Goal: Task Accomplishment & Management: Manage account settings

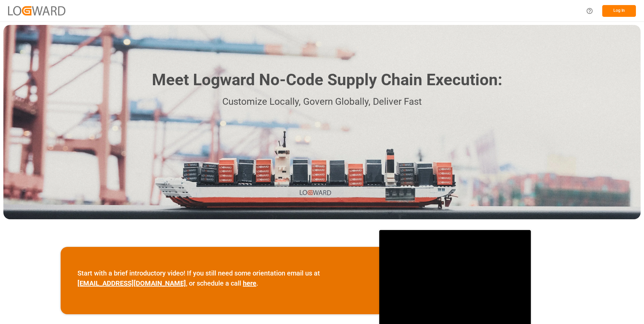
click at [618, 11] on button "Log In" at bounding box center [619, 11] width 34 height 12
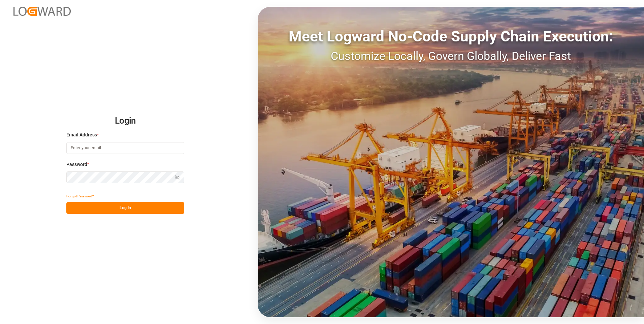
type input "julissa.then@leschaco.com"
click at [128, 209] on button "Log In" at bounding box center [125, 208] width 118 height 12
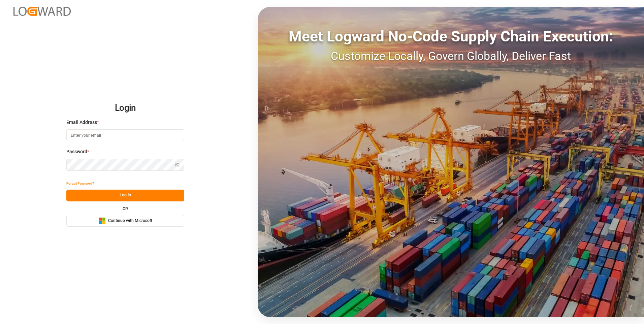
type input "julissa.then@leschaco.com"
click at [133, 197] on button "Log In" at bounding box center [125, 196] width 118 height 12
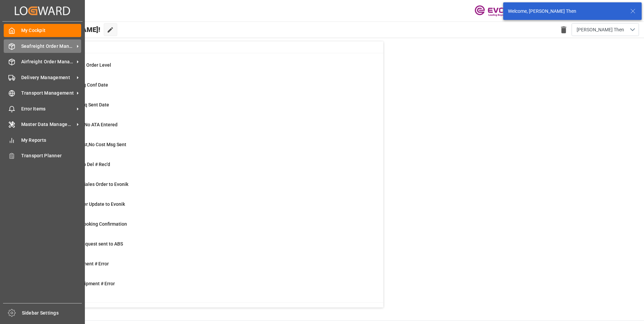
click at [16, 51] on div "Seafreight Order Management Seafreight Order Management" at bounding box center [42, 45] width 77 height 13
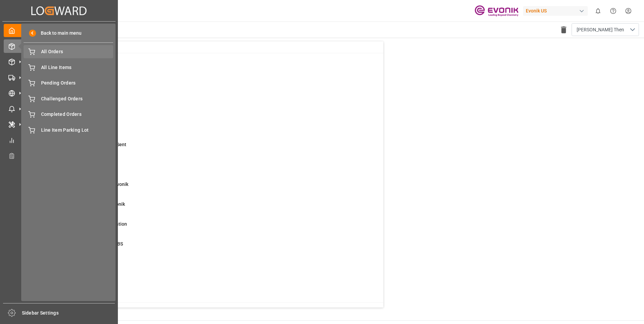
click at [49, 54] on span "All Orders" at bounding box center [77, 51] width 72 height 7
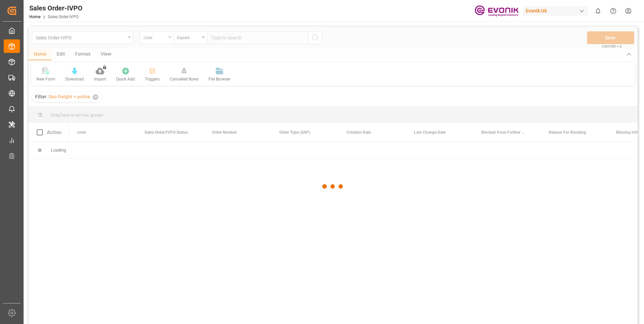
click at [157, 39] on div at bounding box center [333, 187] width 609 height 320
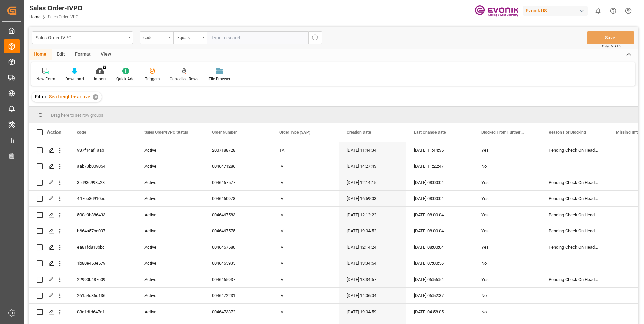
click at [154, 37] on div "code" at bounding box center [155, 37] width 23 height 8
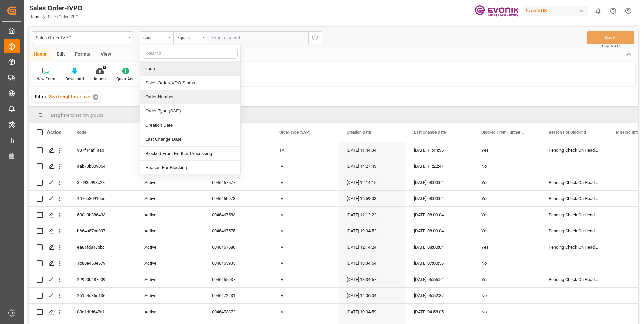
click at [164, 102] on div "Order Number" at bounding box center [190, 97] width 100 height 14
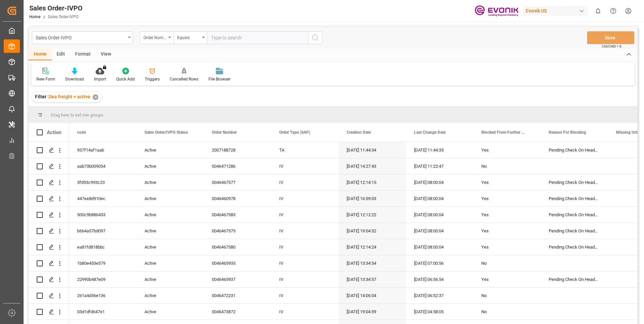
click at [251, 39] on input "text" at bounding box center [257, 37] width 101 height 13
paste input "46468359"
type input "0046468359"
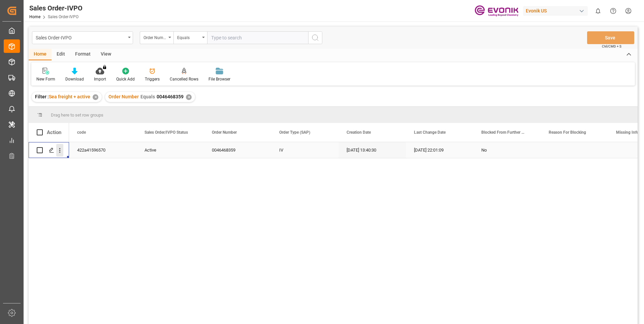
click at [60, 152] on icon "open menu" at bounding box center [59, 150] width 7 height 7
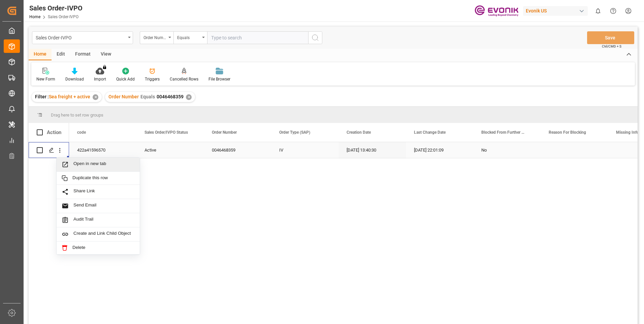
click at [69, 167] on span "Press SPACE to select this row." at bounding box center [68, 164] width 12 height 7
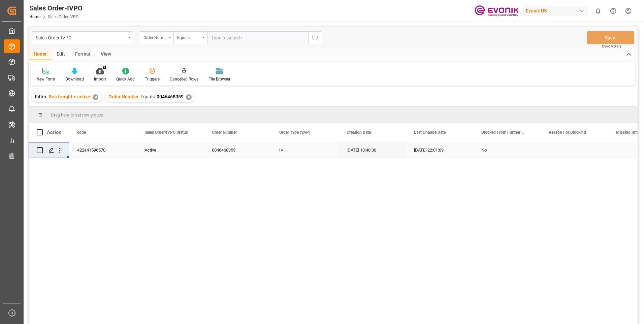
click at [231, 36] on input "text" at bounding box center [257, 37] width 101 height 13
paste input "0046464504"
type input "0046464504"
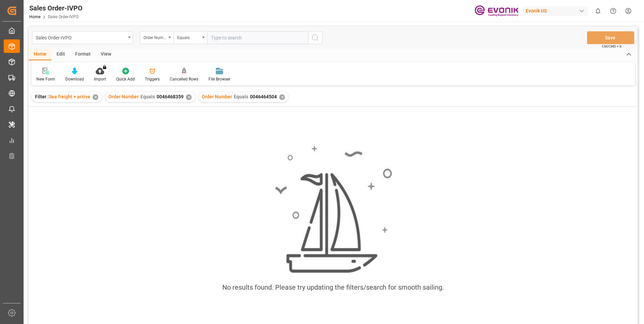
click at [189, 98] on div "✕" at bounding box center [189, 97] width 6 height 6
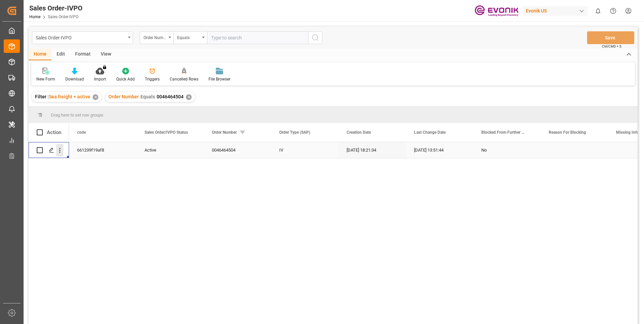
click at [61, 149] on icon "open menu" at bounding box center [59, 150] width 7 height 7
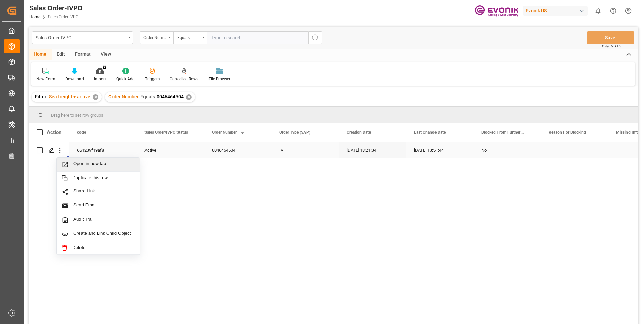
click at [88, 162] on span "Open in new tab" at bounding box center [103, 164] width 61 height 7
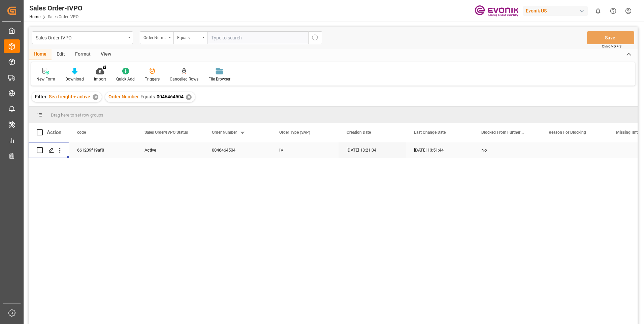
click at [229, 36] on input "text" at bounding box center [257, 37] width 101 height 13
paste input "2007187842"
type input "2007187842"
click at [314, 37] on icon "search button" at bounding box center [315, 38] width 8 height 8
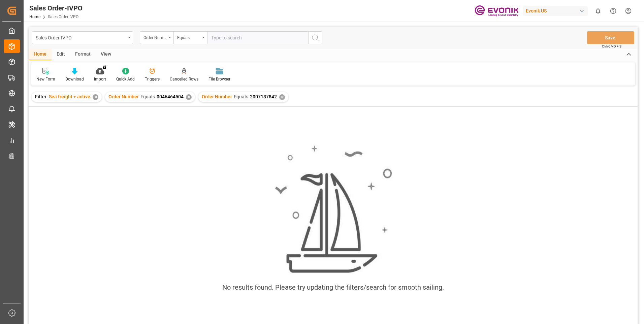
click at [187, 98] on div "✕" at bounding box center [189, 97] width 6 height 6
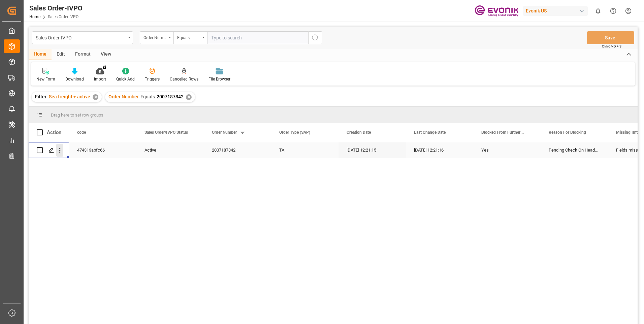
click at [60, 149] on icon "open menu" at bounding box center [59, 150] width 1 height 5
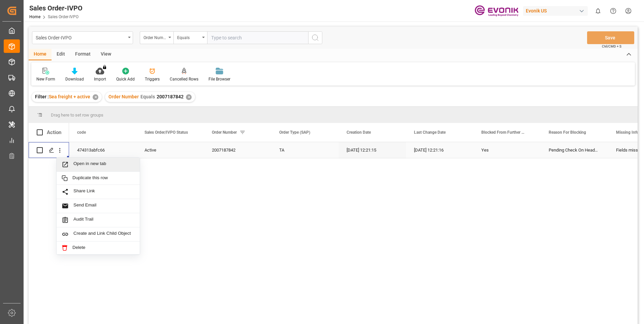
click at [95, 165] on span "Open in new tab" at bounding box center [103, 164] width 61 height 7
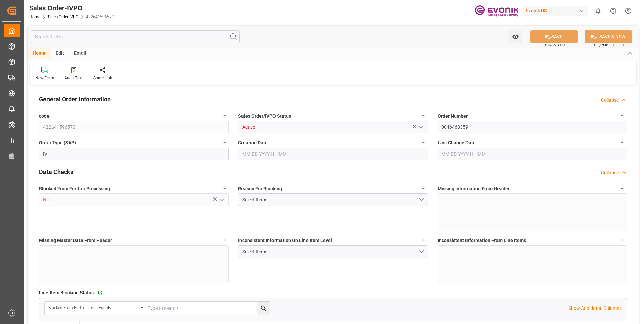
type input "JPUKB"
type input "0"
type input "1"
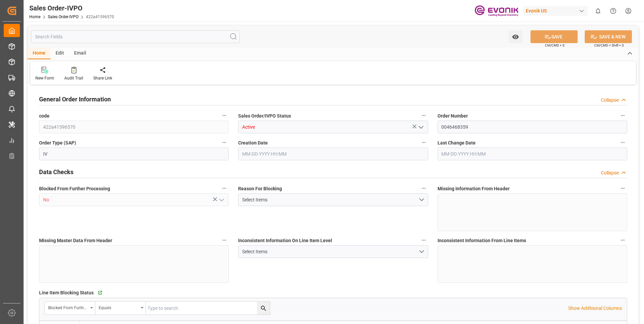
type input "10378.8"
type input "55.3858"
type input "19000"
type input "60"
type input "09-08-2025 13:40"
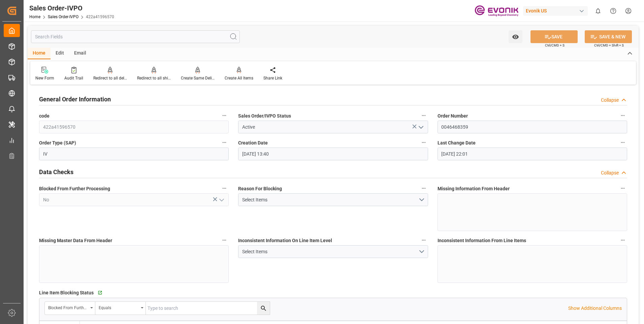
type input "09-17-2025 22:01"
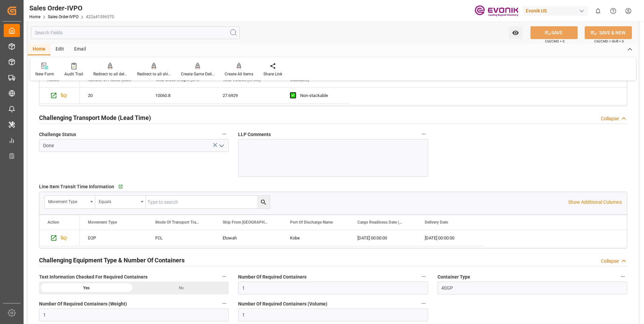
scroll to position [1112, 0]
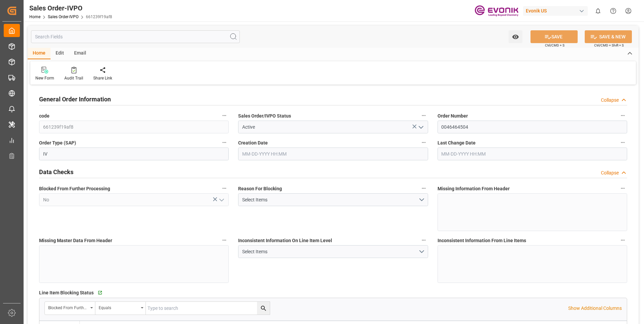
type input "CNHUN"
type input "0"
type input "1"
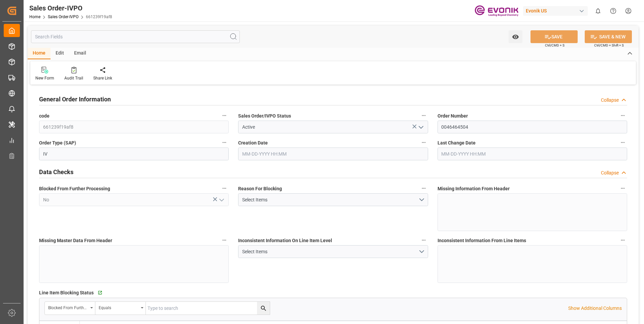
type input "10378.8"
type input "55.3858"
type input "19000"
type input "60"
type input "[DATE] 18:21"
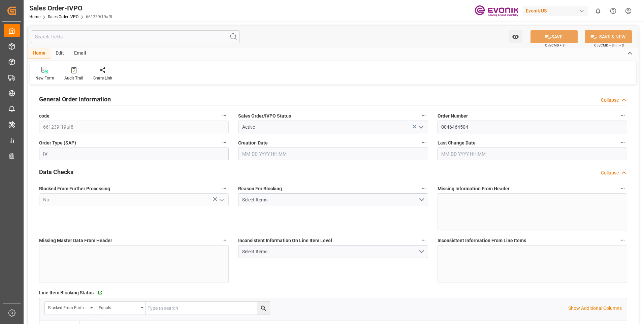
type input "[DATE] 13:51"
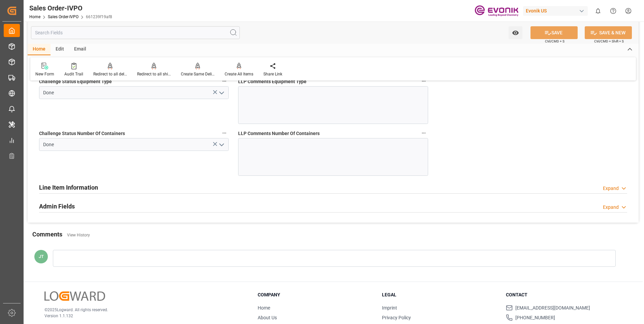
scroll to position [1381, 0]
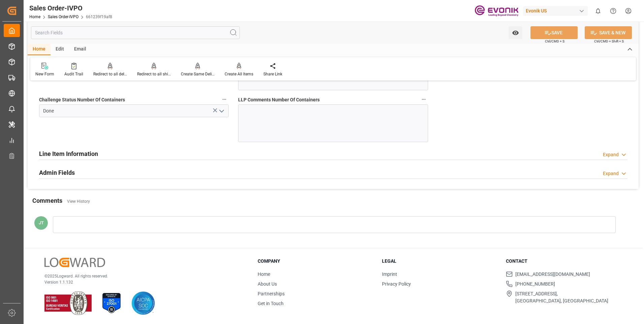
click at [73, 153] on h2 "Line Item Information" at bounding box center [68, 153] width 59 height 9
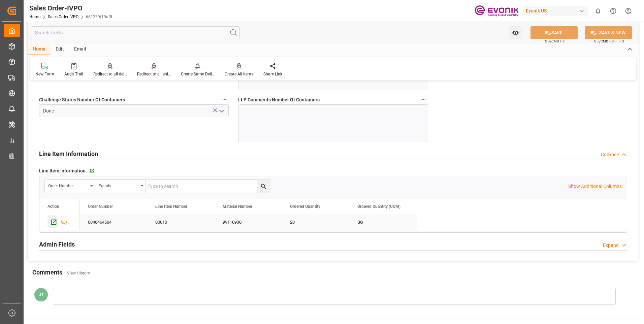
click at [52, 224] on icon "Press SPACE to select this row." at bounding box center [53, 222] width 5 height 5
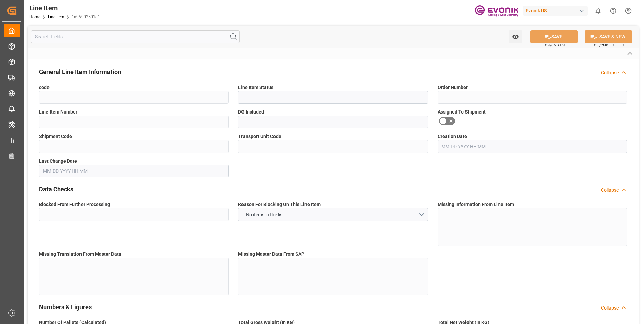
type input "1a95902501d1"
type input "Active"
type input "0046464504"
type input "00010"
type input "No"
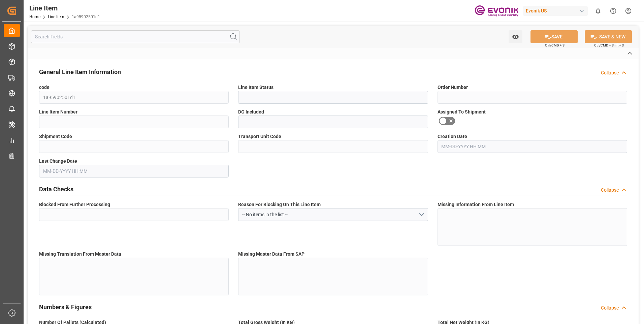
type input "Yes"
type input "BG"
type input "No"
type input "99110930"
type textarea "ZFRP93:ETO:FIBC500KG:500SWP:I2:P:$"
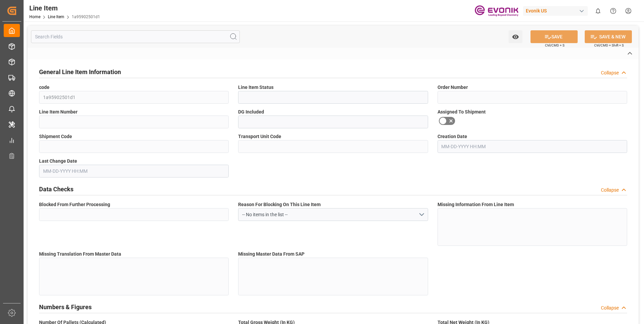
type input "USD"
type input "PACK"
type input "382499"
type input "EAR99"
type input "US"
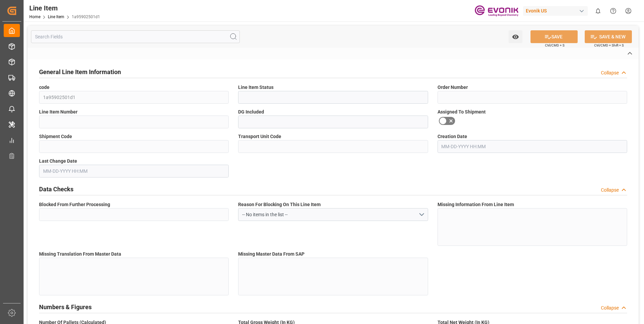
type input "BG"
type input "43"
type input "KGM"
type textarea "KGM"
type input "KGM"
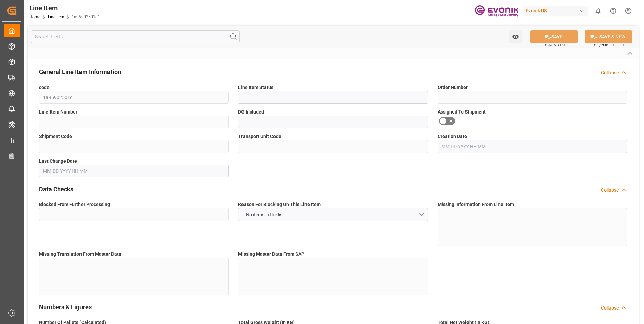
type input "KGM"
type textarea "KGM"
type input "M3"
type textarea "DMQ"
type input "M3"
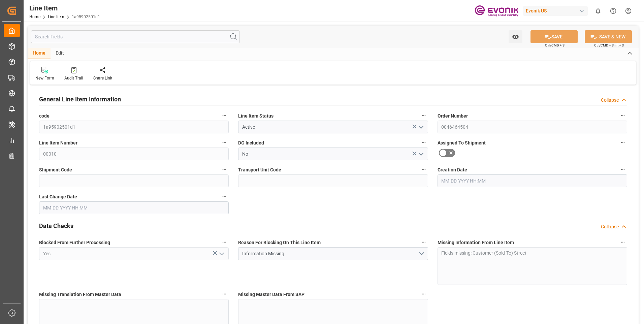
type input "20"
type input "10060.8"
type input "10000"
type input "27.6929"
type input "20"
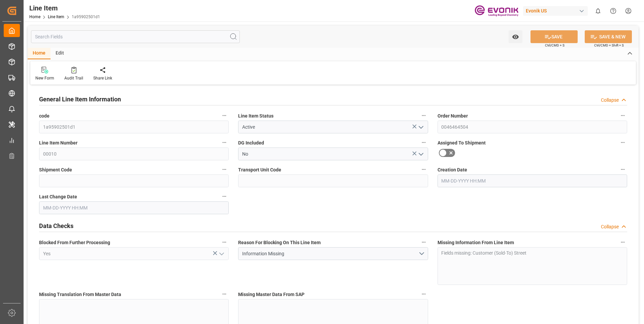
type input "62400"
type input "20"
type input "10060.8"
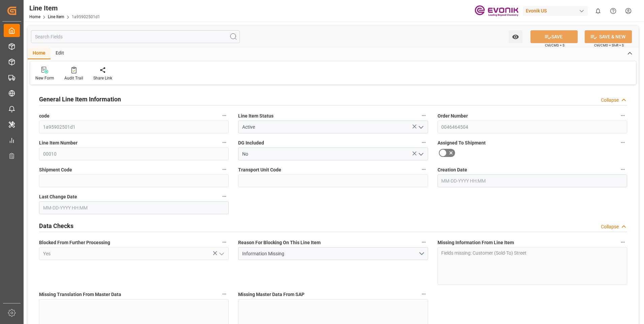
type input "10378.8"
type input "10000"
type input "27.6929"
type input "27692.94"
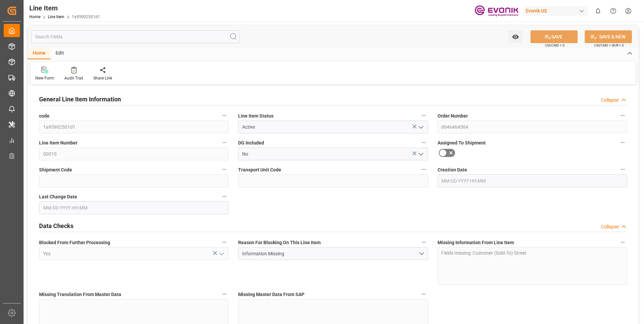
type input "0"
type input "09-12-2025 18:21"
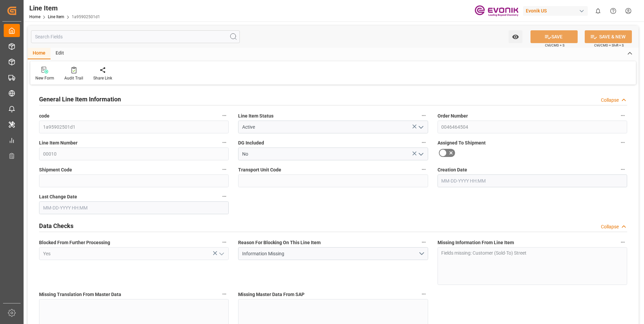
type input "09-17-2025 13:51"
type input "[DATE]"
type input "10-20-2025"
type input "10-13-2025"
click at [124, 36] on input "text" at bounding box center [135, 36] width 209 height 13
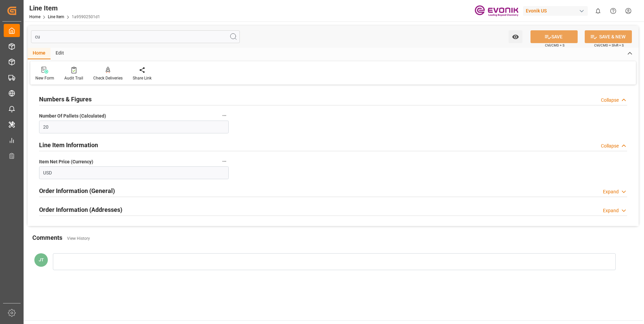
type input "cu"
click at [72, 208] on h2 "Order Information (Addresses)" at bounding box center [80, 209] width 83 height 9
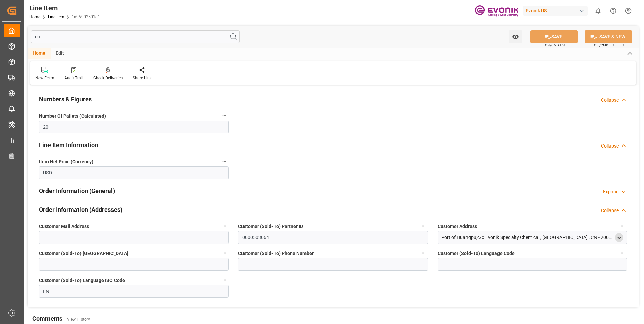
click at [618, 237] on polyline "open menu" at bounding box center [619, 237] width 3 height 1
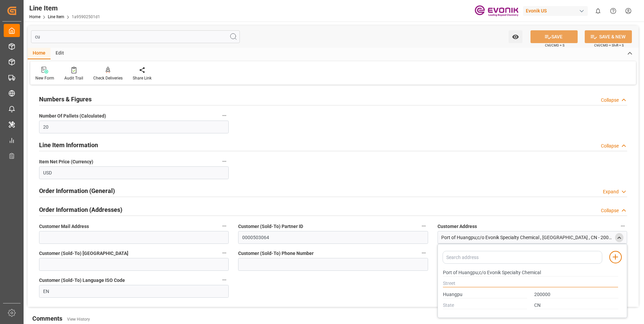
click at [461, 285] on input "text" at bounding box center [530, 283] width 175 height 7
type input "."
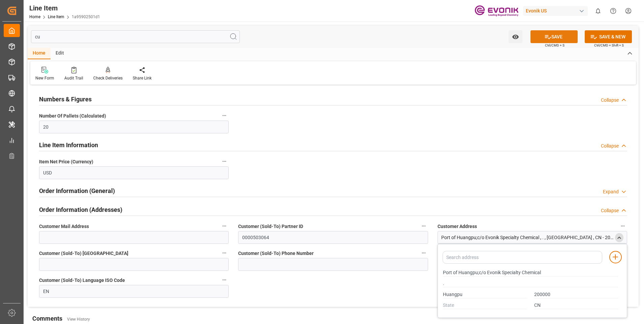
click at [555, 39] on button "SAVE" at bounding box center [554, 36] width 47 height 13
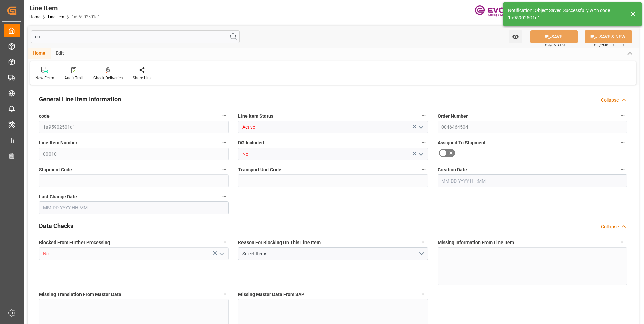
type input "10060.8"
type input "10000"
type input "27.6929"
type input "20"
type input "62400"
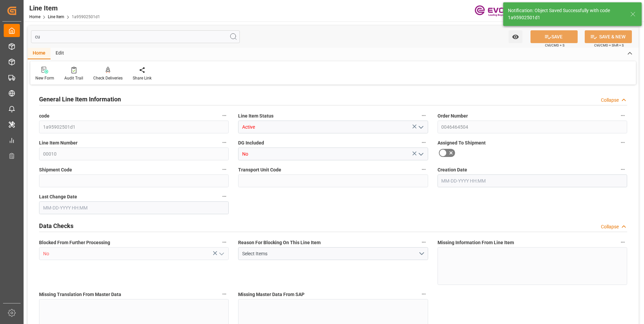
type input "20"
type input "10060.8"
type input "10378.8"
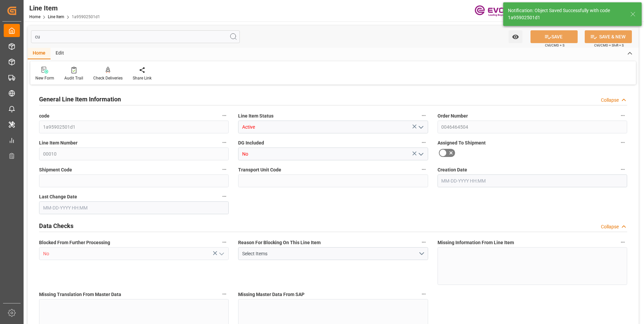
type input "10000"
type input "27.6929"
type input "27692.94"
type input "0"
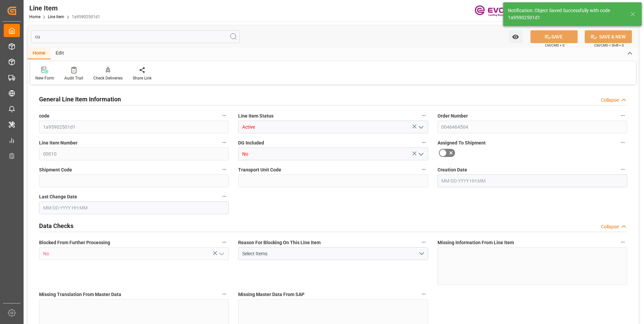
type input "0"
type input "09-12-2025 18:21"
type input "09-18-2025 12:01"
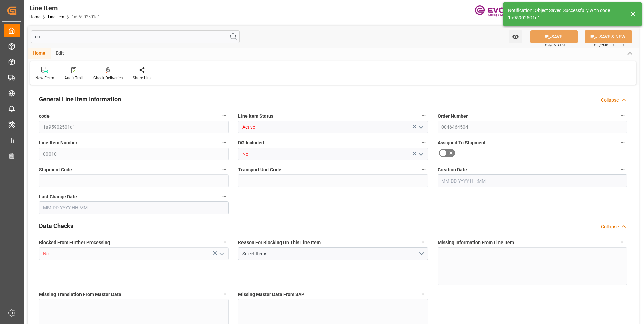
type input "[DATE]"
type input "10-20-2025"
type input "10-13-2025"
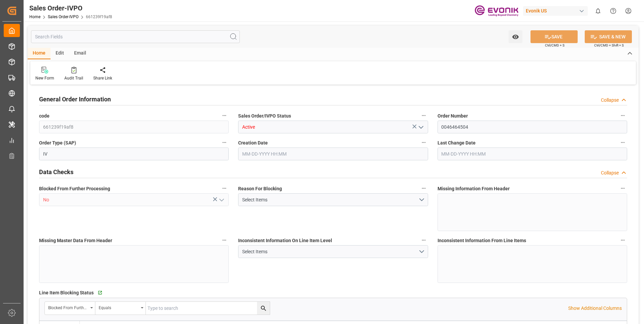
type input "CNHUN"
type input "0"
type input "1"
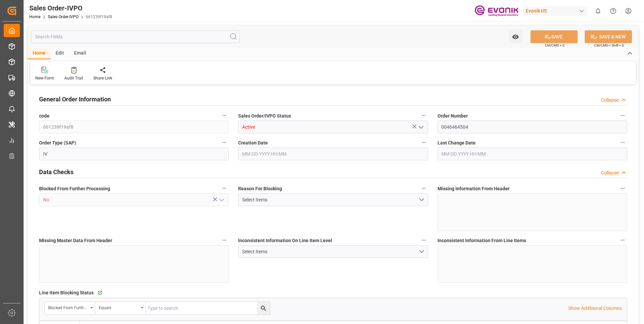
type input "10378.8"
type input "55.3858"
type input "19000"
type input "60"
type input "[DATE] 18:21"
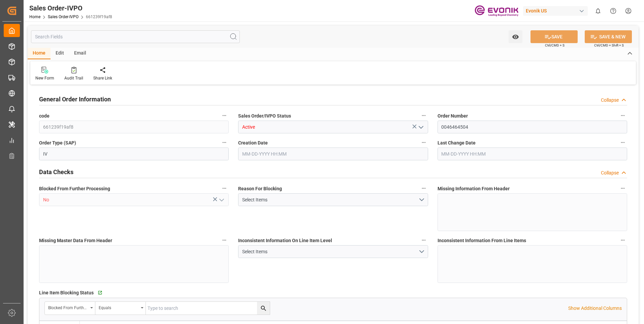
type input "[DATE] 12:01"
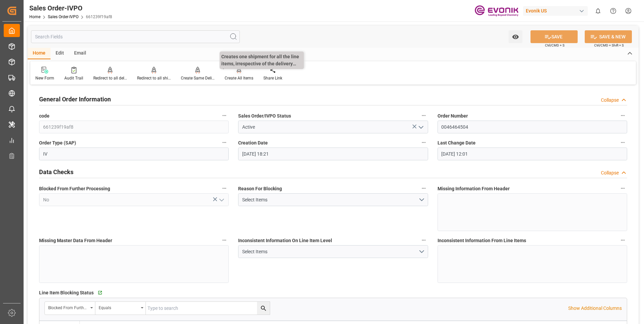
click at [234, 76] on div "Create All Items" at bounding box center [239, 78] width 29 height 6
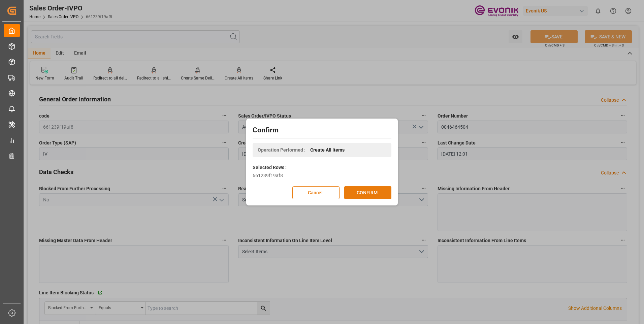
click at [355, 191] on button "CONFIRM" at bounding box center [367, 192] width 47 height 13
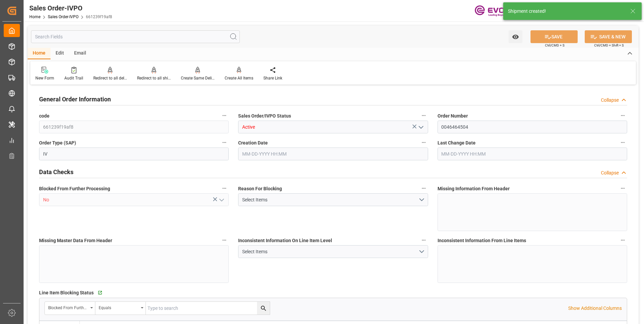
type input "CNHUN"
type input "0"
type input "1"
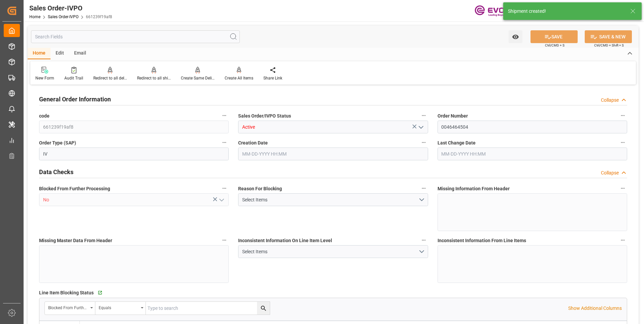
type input "10378.8"
type input "55.3858"
type input "19000"
type input "60"
type input "09-12-2025 18:21"
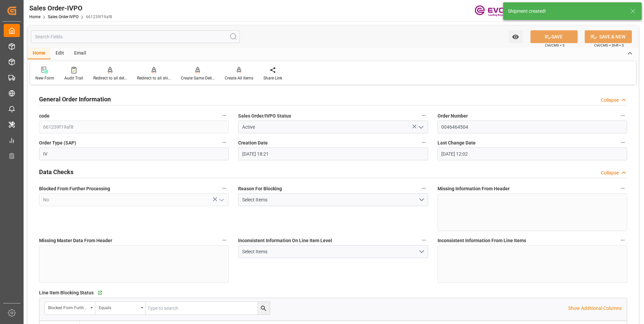
type input "[DATE] 12:02"
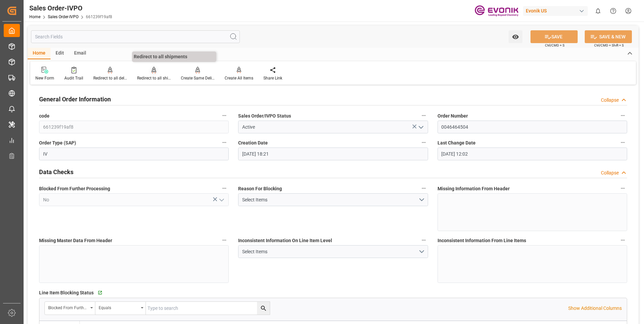
click at [147, 74] on div "Redirect to all shipments" at bounding box center [154, 73] width 44 height 15
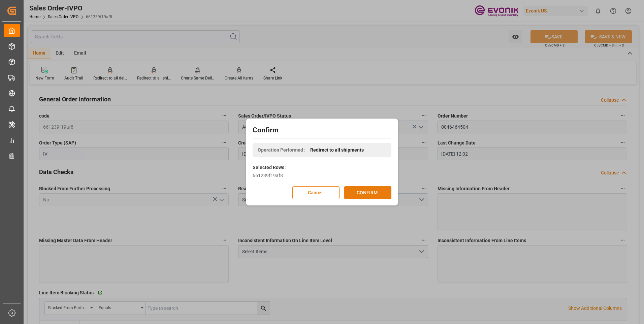
click at [355, 192] on button "CONFIRM" at bounding box center [367, 192] width 47 height 13
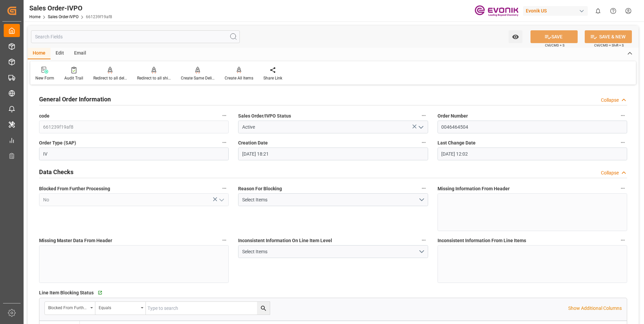
scroll to position [168, 0]
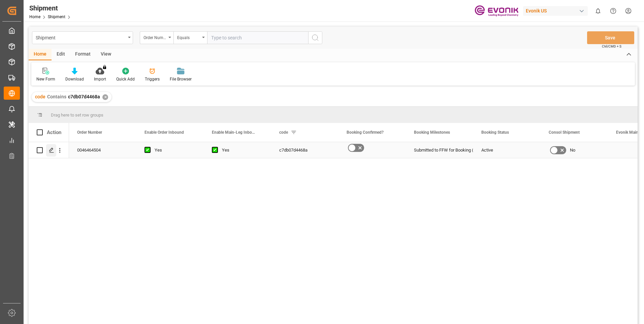
click at [50, 147] on div "Press SPACE to select this row." at bounding box center [51, 150] width 10 height 12
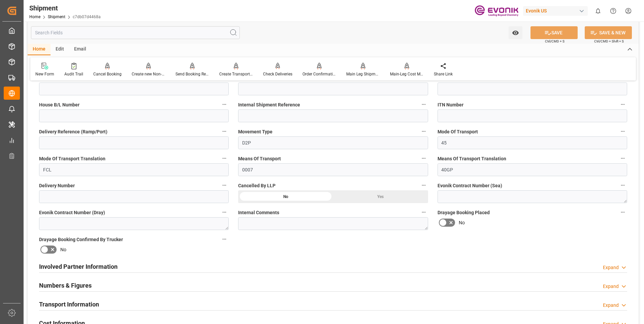
scroll to position [269, 0]
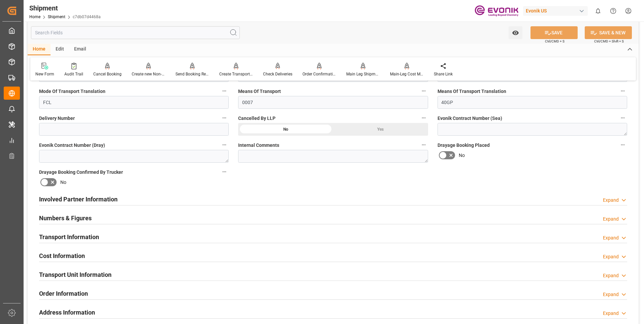
click at [131, 198] on div "Involved Partner Information Expand" at bounding box center [333, 198] width 588 height 13
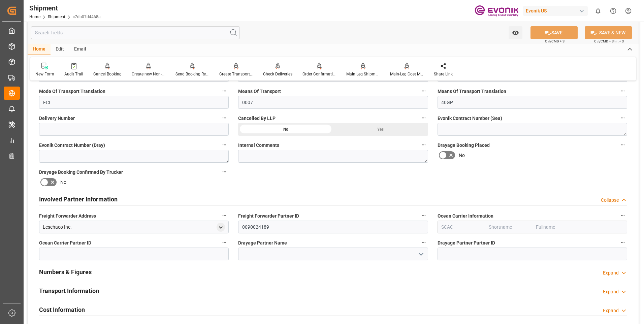
click at [174, 198] on div "Involved Partner Information Collapse" at bounding box center [333, 198] width 588 height 13
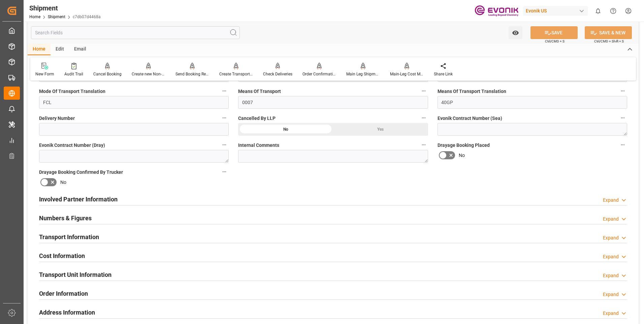
click at [134, 231] on div "Transport Information Expand" at bounding box center [333, 236] width 588 height 13
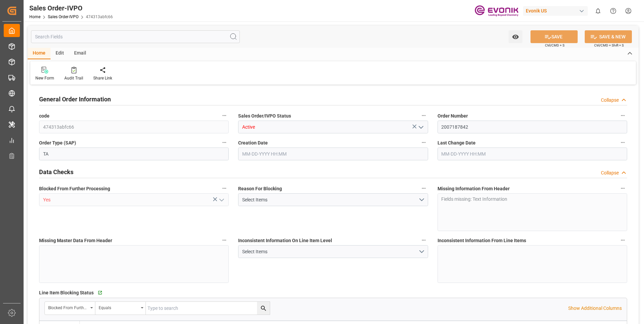
type input "0"
type input "1"
type input "1715.6"
type input "09-17-2025 12:21"
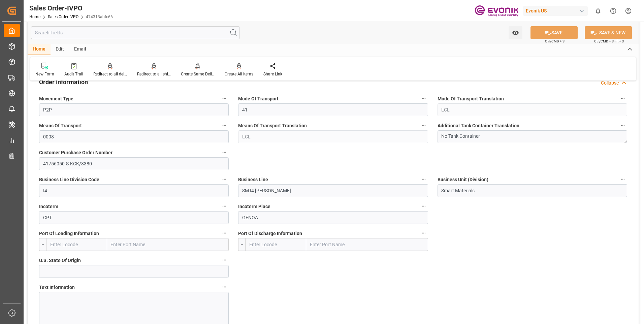
scroll to position [371, 0]
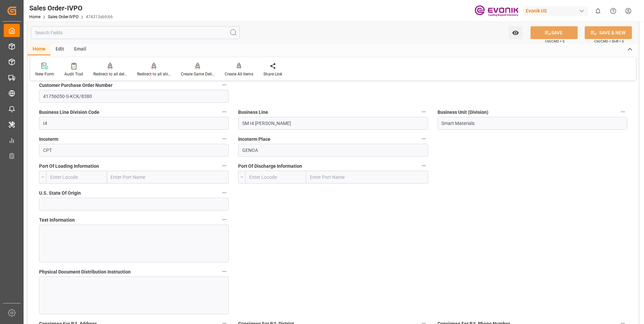
click at [168, 32] on input "text" at bounding box center [135, 32] width 209 height 13
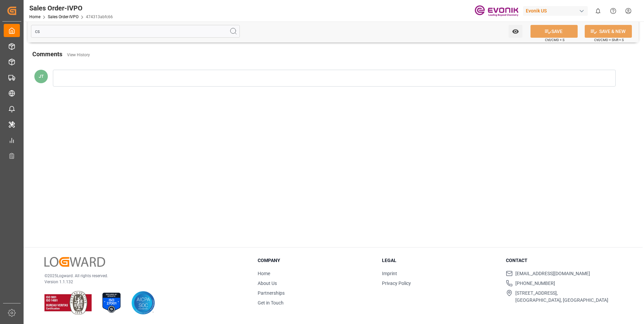
scroll to position [0, 0]
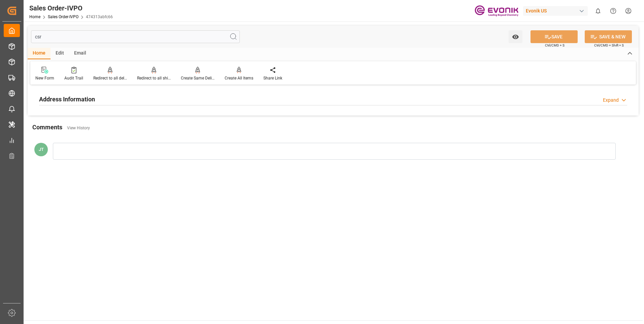
click at [159, 94] on div "Address Information Expand" at bounding box center [333, 98] width 588 height 13
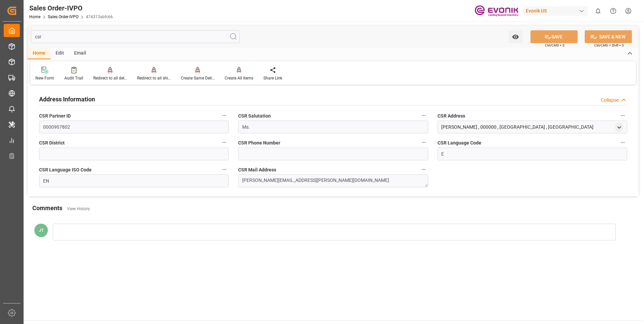
click at [69, 39] on input "csr" at bounding box center [135, 36] width 209 height 13
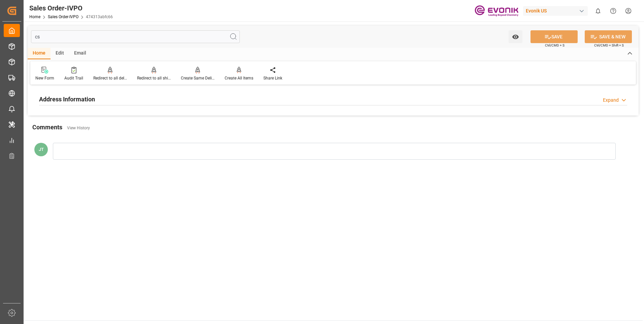
type input "c"
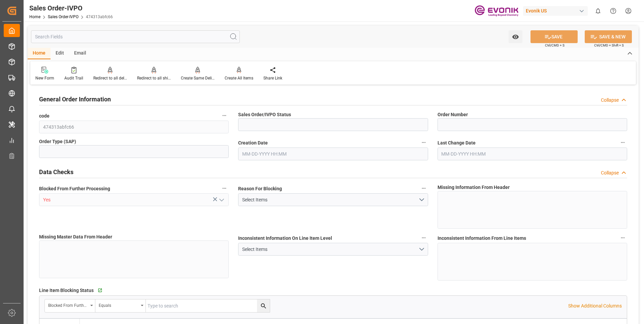
type input "Active"
type input "2007187842"
type input "TA"
type input "P2P"
type input "41"
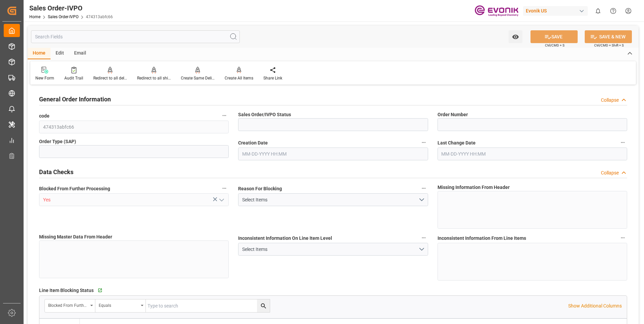
type input "LCL"
type input "0008"
type input "LCL"
type input "SM I4 Silanes"
type input "Smart Materials"
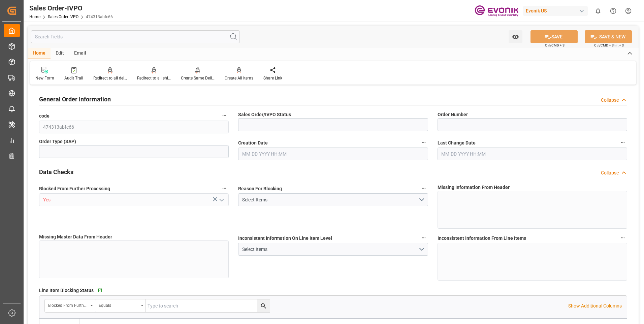
type input "0"
type input "1"
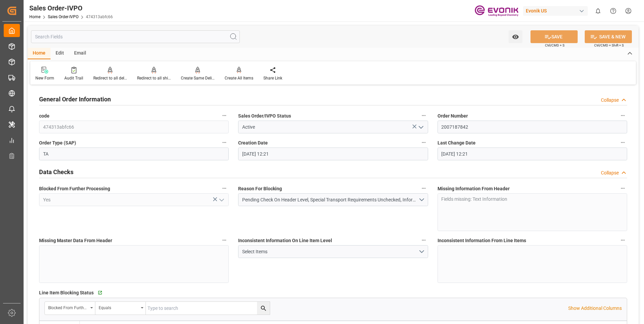
type input "09-17-2025 12:21"
type input "1715.6"
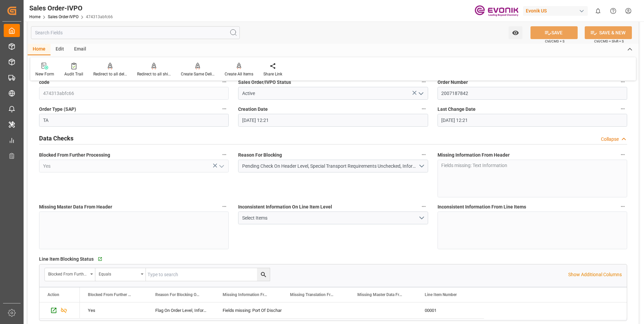
scroll to position [67, 0]
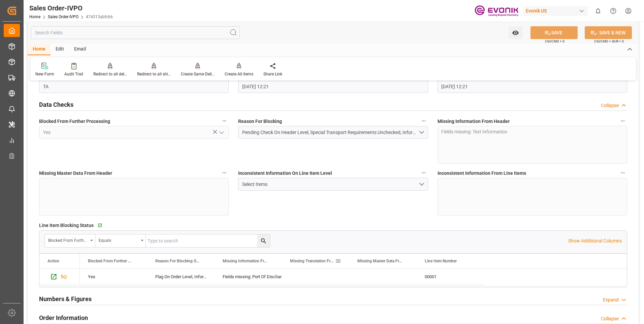
click at [285, 259] on div "Missing Translation From Master Data" at bounding box center [315, 261] width 67 height 15
drag, startPoint x: 281, startPoint y: 259, endPoint x: 313, endPoint y: 259, distance: 31.3
click at [313, 259] on div at bounding box center [313, 261] width 3 height 15
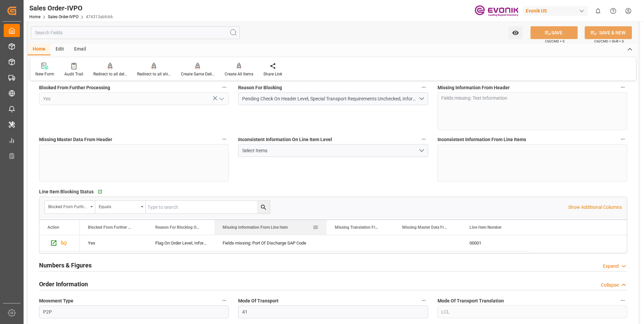
drag, startPoint x: 312, startPoint y: 222, endPoint x: 325, endPoint y: 224, distance: 13.5
click at [325, 224] on div at bounding box center [326, 227] width 3 height 15
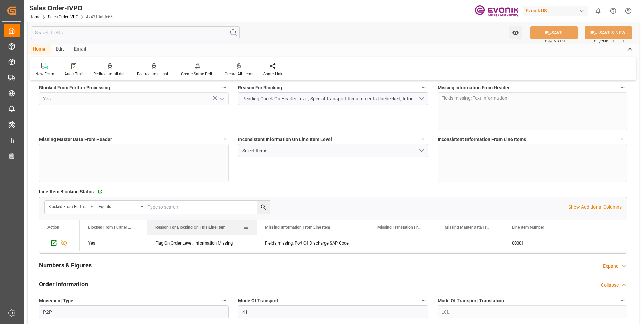
drag, startPoint x: 214, startPoint y: 225, endPoint x: 256, endPoint y: 224, distance: 42.5
click at [256, 224] on div at bounding box center [257, 227] width 3 height 15
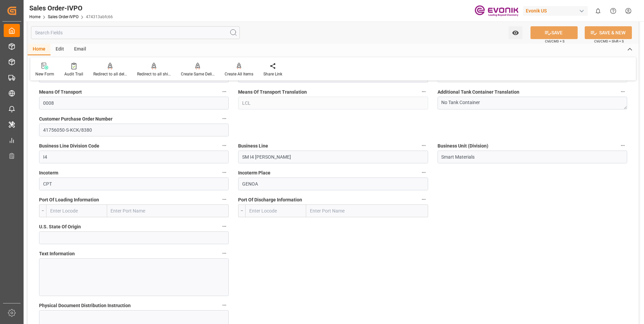
scroll to position [404, 0]
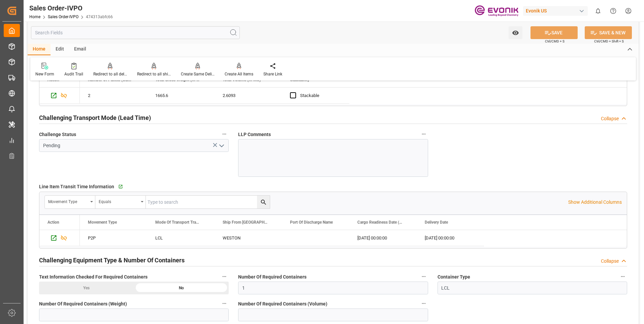
scroll to position [1078, 0]
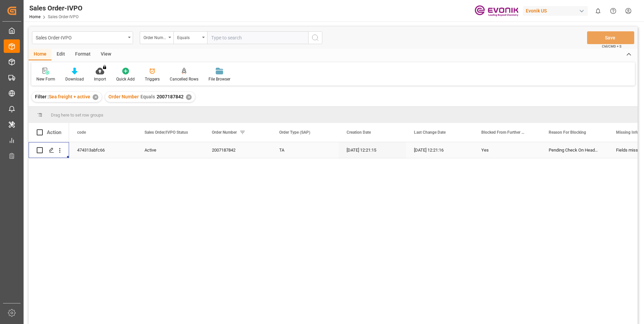
click at [230, 40] on input "text" at bounding box center [257, 37] width 101 height 13
paste input "46459302"
type input "0046459302"
click at [316, 40] on icon "search button" at bounding box center [315, 38] width 8 height 8
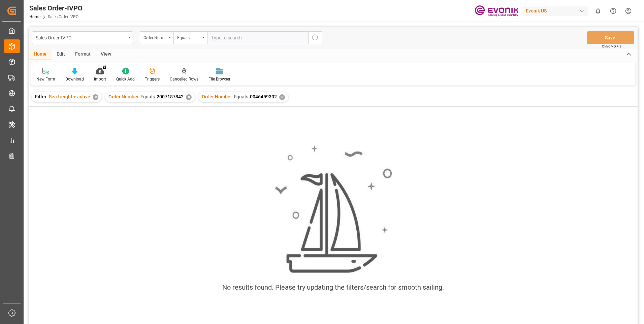
click at [189, 98] on div "✕" at bounding box center [189, 97] width 6 height 6
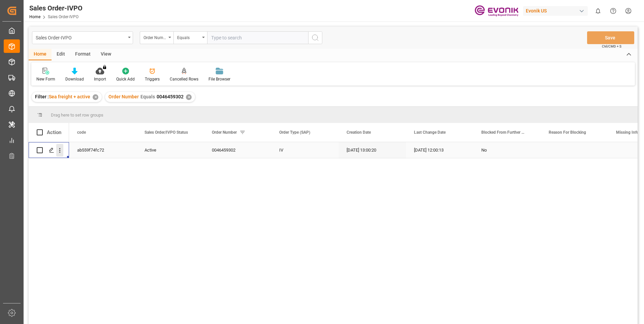
click at [61, 149] on icon "open menu" at bounding box center [59, 150] width 7 height 7
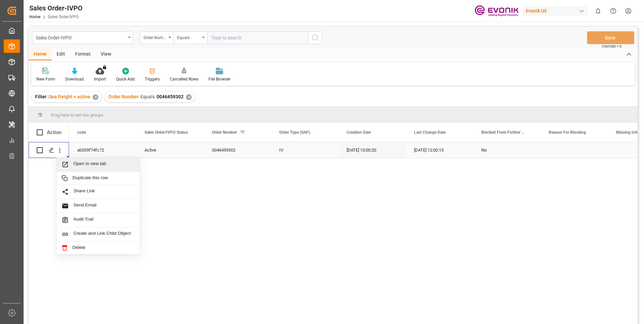
click at [85, 163] on span "Open in new tab" at bounding box center [103, 164] width 61 height 7
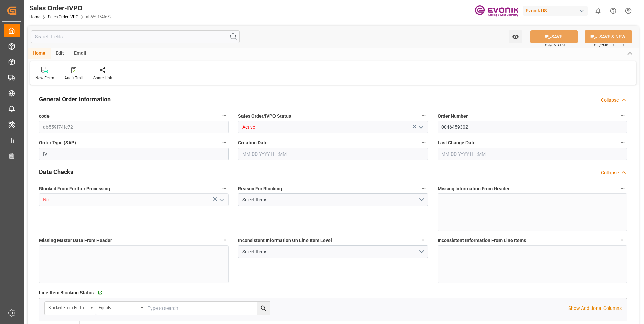
type input "COCTG"
type input "0"
type input "5"
type input "6"
type input "5"
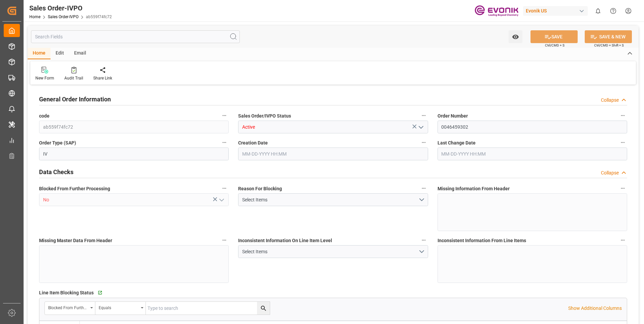
type input "102700"
type input "249.66"
type input "95000"
type input "300"
type input "06-23-2025 13:00"
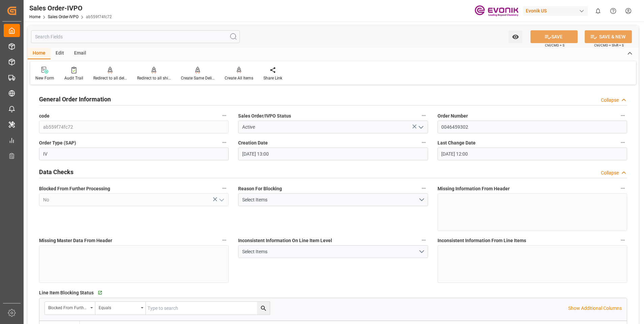
type input "09-03-2025 12:00"
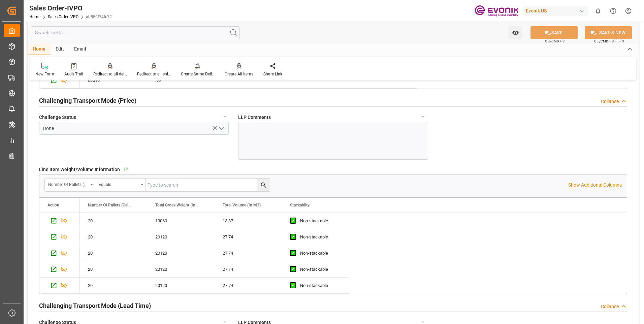
scroll to position [910, 0]
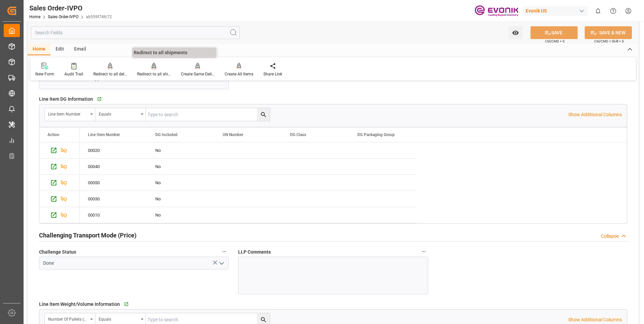
click at [154, 66] on icon at bounding box center [154, 66] width 5 height 7
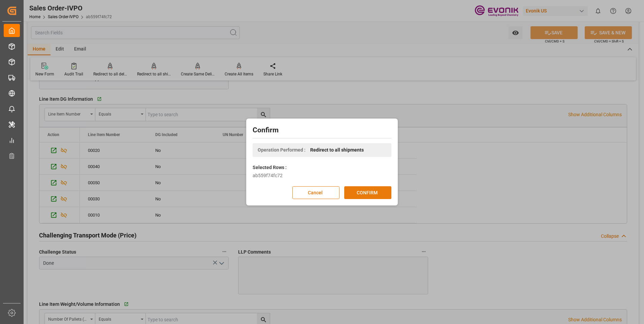
click at [363, 186] on button "CONFIRM" at bounding box center [367, 192] width 47 height 13
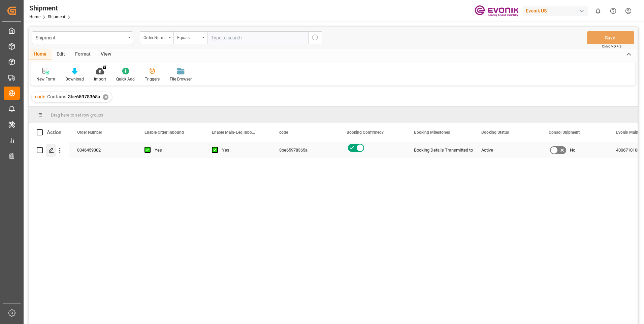
click at [52, 151] on icon "Press SPACE to select this row." at bounding box center [51, 150] width 5 height 5
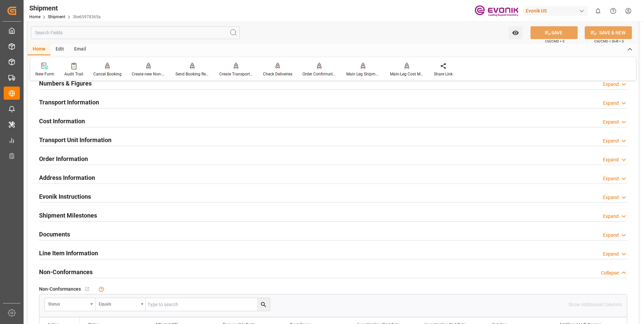
scroll to position [472, 0]
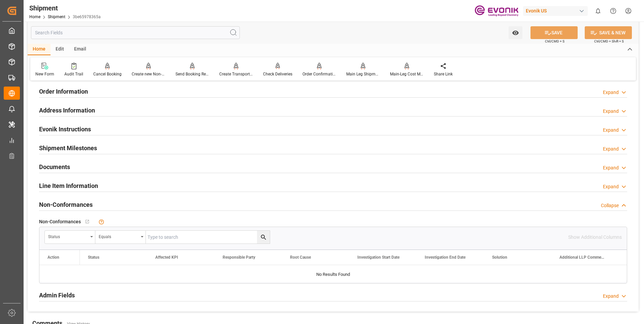
click at [70, 187] on h2 "Line Item Information" at bounding box center [68, 185] width 59 height 9
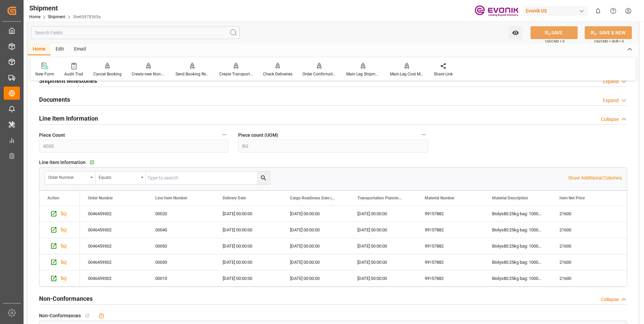
scroll to position [438, 0]
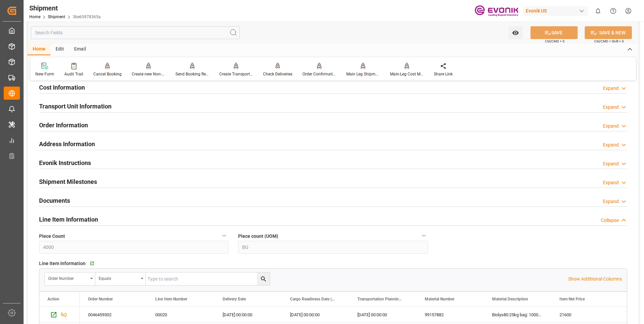
click at [74, 107] on h2 "Transport Unit Information" at bounding box center [75, 106] width 72 height 9
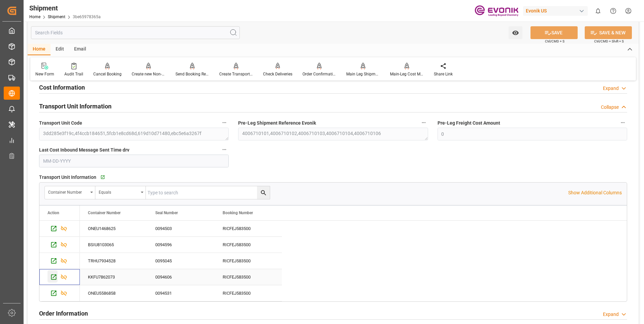
click at [54, 277] on icon "Press SPACE to select this row." at bounding box center [53, 277] width 5 height 5
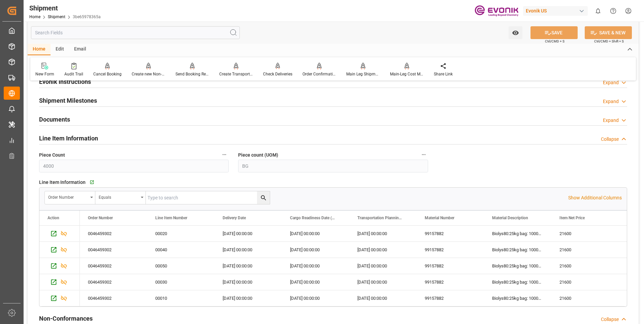
scroll to position [775, 0]
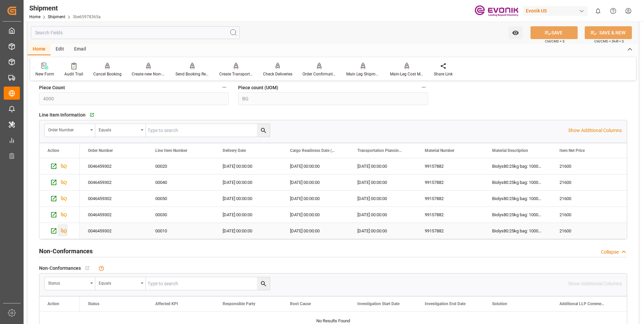
click at [64, 230] on icon "Press SPACE to select this row." at bounding box center [63, 230] width 7 height 7
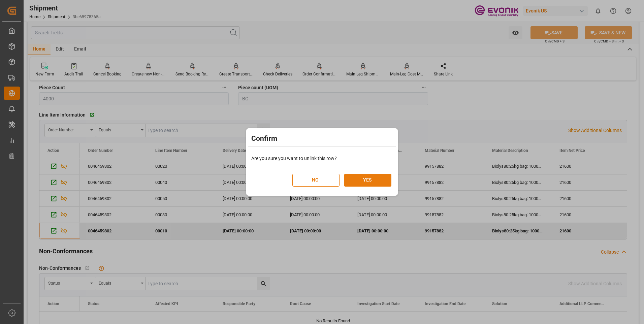
click at [368, 181] on button "YES" at bounding box center [367, 180] width 47 height 13
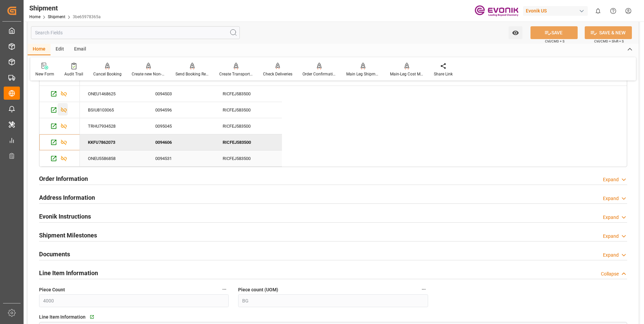
scroll to position [539, 0]
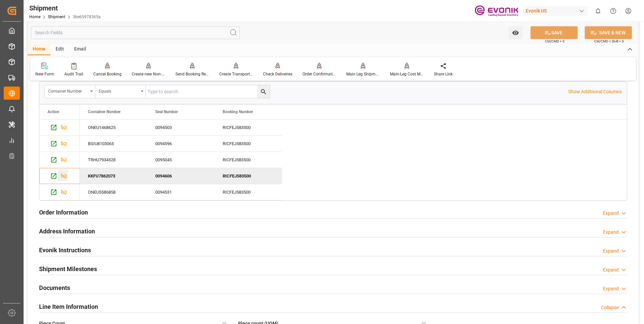
click at [64, 174] on icon "Press SPACE to deselect this row." at bounding box center [63, 175] width 7 height 7
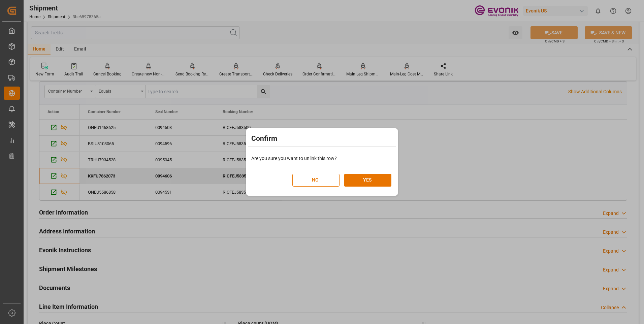
click at [381, 171] on div "NO YES" at bounding box center [341, 177] width 99 height 20
click at [373, 179] on button "YES" at bounding box center [367, 180] width 47 height 13
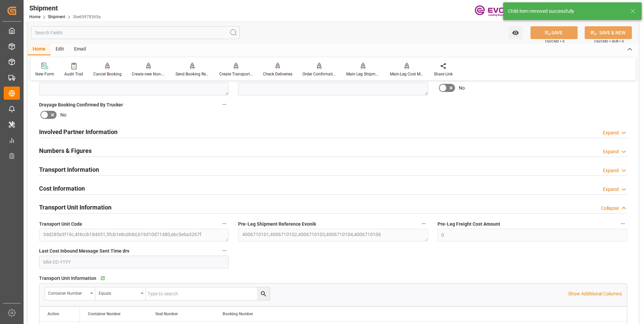
scroll to position [269, 0]
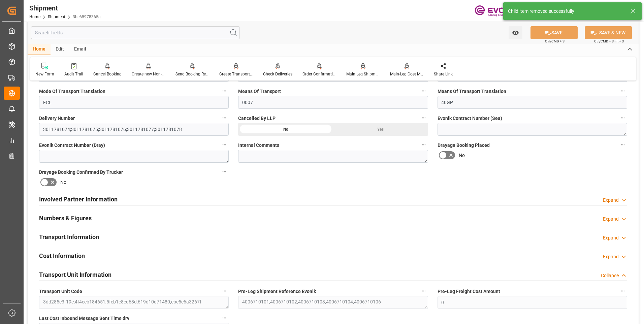
click at [112, 236] on div "Transport Information Expand" at bounding box center [333, 236] width 588 height 13
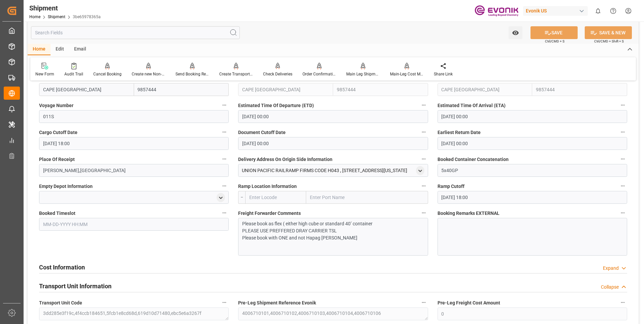
scroll to position [505, 0]
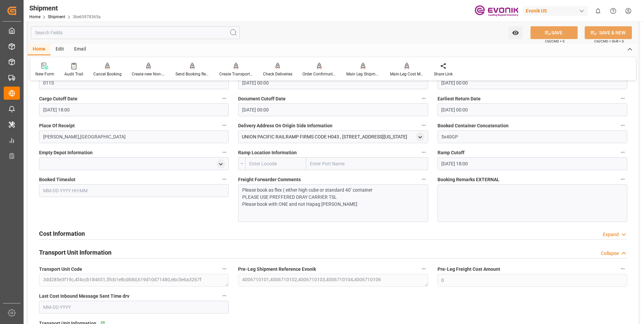
click at [80, 231] on h2 "Cost Information" at bounding box center [62, 233] width 46 height 9
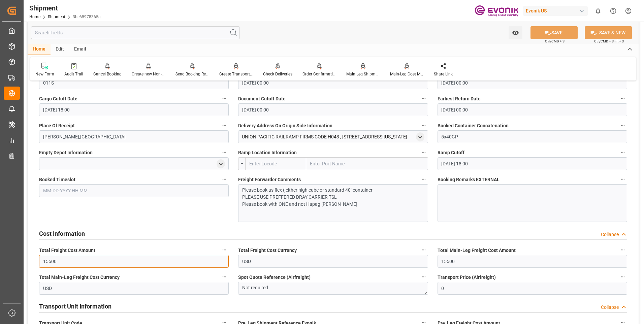
drag, startPoint x: 60, startPoint y: 262, endPoint x: 29, endPoint y: 255, distance: 31.7
click at [29, 255] on div "Booking Confirmation Milestone Bar Collapse Submitted to FFW for Booking (Pendi…" at bounding box center [333, 221] width 611 height 1281
type input "12400"
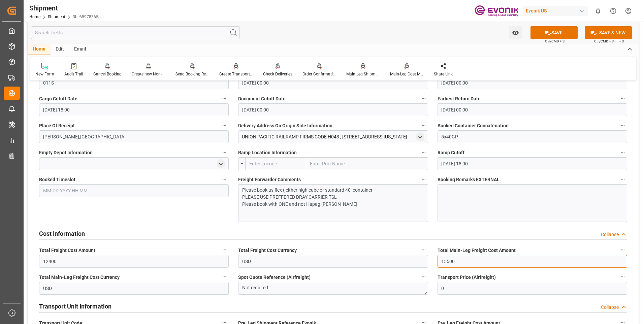
drag, startPoint x: 469, startPoint y: 258, endPoint x: 395, endPoint y: 258, distance: 73.8
click at [395, 258] on div "Booking Confirmation Milestone Bar Collapse Submitted to FFW for Booking (Pendi…" at bounding box center [333, 221] width 611 height 1281
type input "12400"
click at [557, 30] on button "SAVE" at bounding box center [554, 32] width 47 height 13
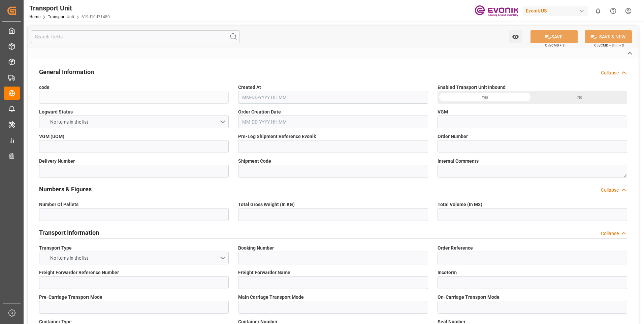
type input "619d10d71480"
type input "4006710104"
type input "0046459302"
type input "3011781074"
type input "3be65978365a"
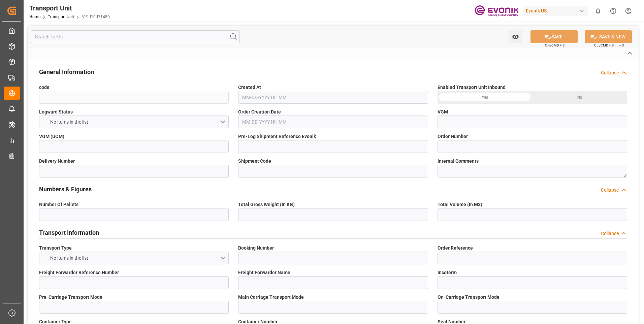
type input "RICFEJ583500"
type input "KKFU7862073"
type input "0094606"
type input "ONEY"
type textarea "68008"
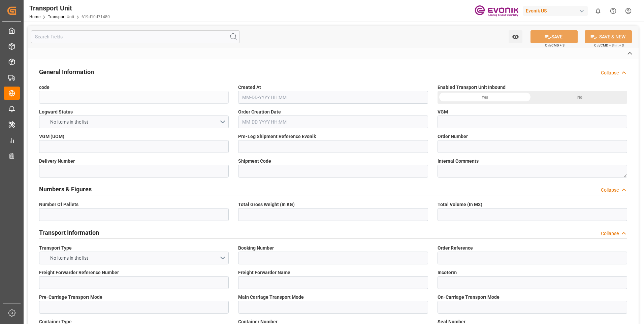
type input "[GEOGRAPHIC_DATA]"
type textarea "130001"
type input "[GEOGRAPHIC_DATA]"
type input "[US_STATE]"
type input "[GEOGRAPHIC_DATA]"
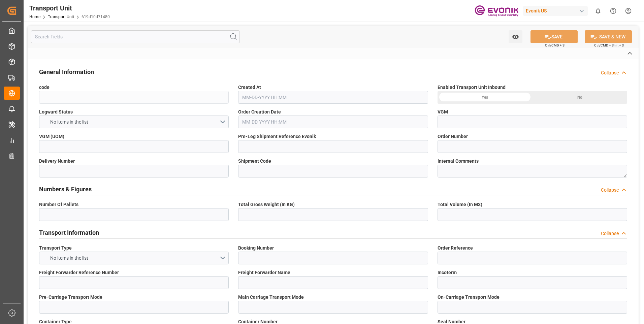
type input "CAPE [GEOGRAPHIC_DATA]"
type input "011S"
type input "4006710100"
type input "[US_STATE]"
type input "SOCIEDAD PORTUARIA REGIONAL [GEOGRAPHIC_DATA]"
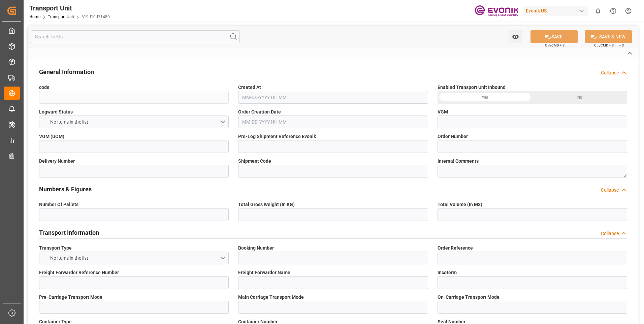
type input "[GEOGRAPHIC_DATA]"
type input "US"
type input "RAIL"
type input "VESSEL"
type input "TRUCK"
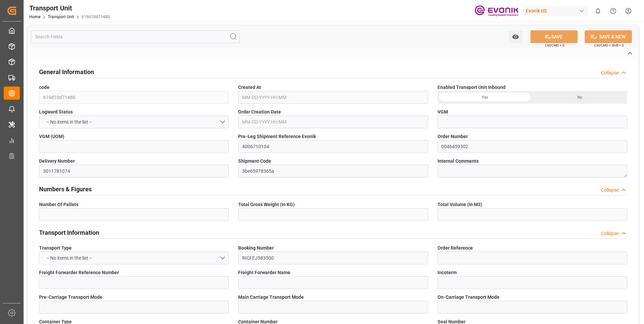
type input "kg"
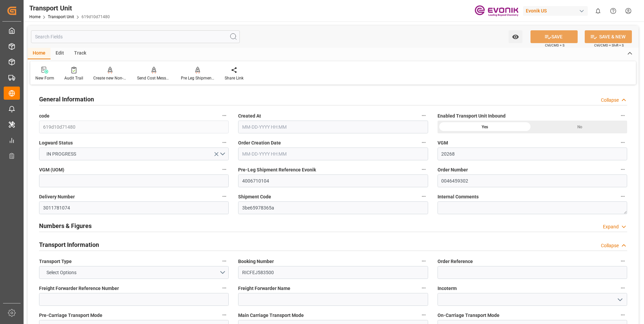
type input "20268"
type input "ONE"
type input "Ocean Network Express"
type input "USNYC"
type input "COCTG"
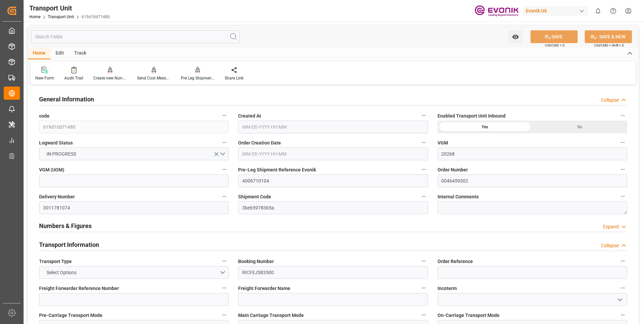
type input "9857444"
type input "USNYC"
type input "COSPC"
type input "20540"
type input "[DATE] 02:44"
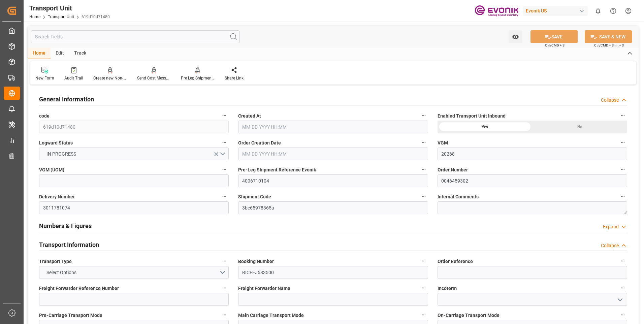
type input "[DATE]"
type input "[DATE] 16:25"
type input "[DATE] 17:07"
type input "09-02-2025 00:00"
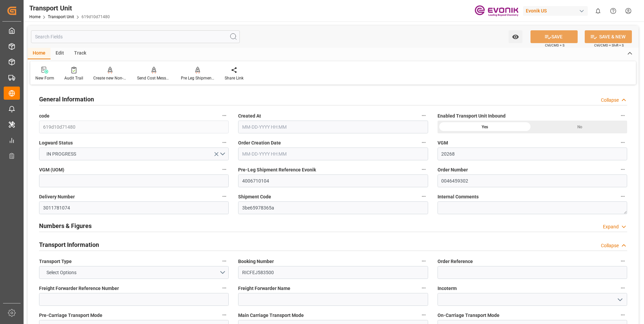
type input "09-16-2025 18:00"
type input "09-16-2025 17:25"
type input "[DATE] 00:00"
type input "09-19-2025 00:00"
type input "[DATE] 00:00"
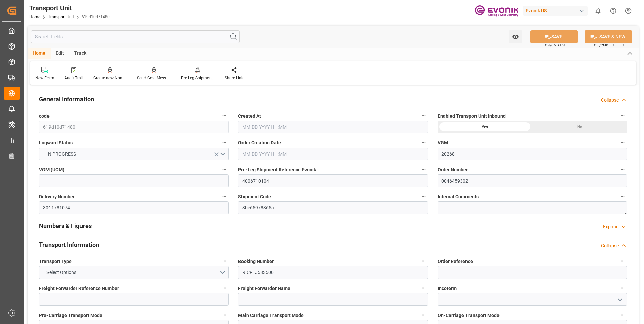
type input "[DATE] 00:00"
type input "09-26-2025 01:00"
type input "09-26-2025 00:00"
type input "09-26-2025 07:00"
type input "09-26-2025 06:00"
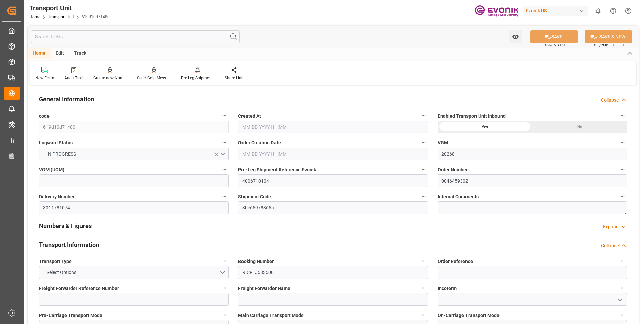
type input "[DATE] 00:00"
type input "09-20-2025 18:19"
type input "09-20-2025 07:19"
type input "09-20-2025 19:00"
type input "09-25-2025 19:00"
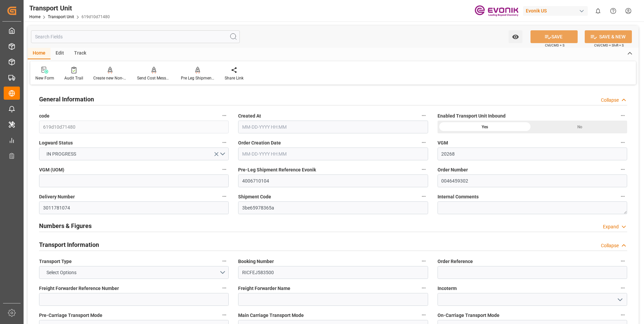
type input "09-26-2025 10:47"
type input "09-25-2025 20:30"
type input "09-25-2025 19:30"
type input "09-30-2025 10:47"
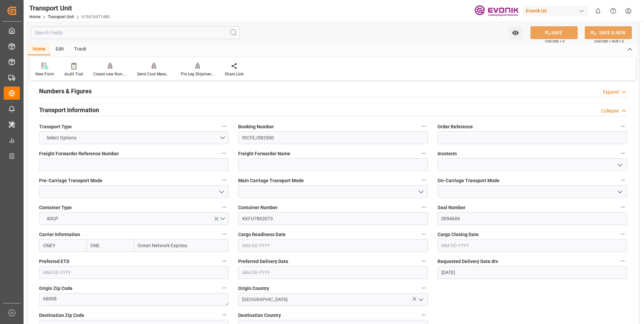
scroll to position [269, 0]
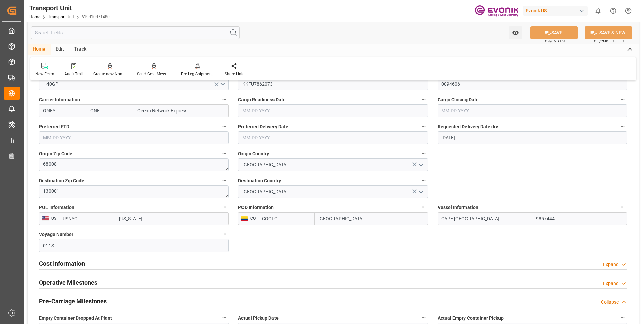
click at [149, 37] on input "text" at bounding box center [135, 32] width 209 height 13
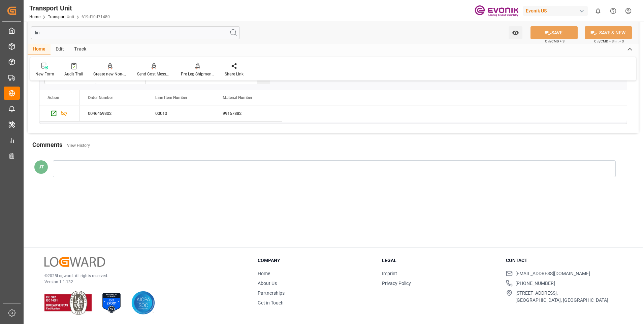
scroll to position [43, 0]
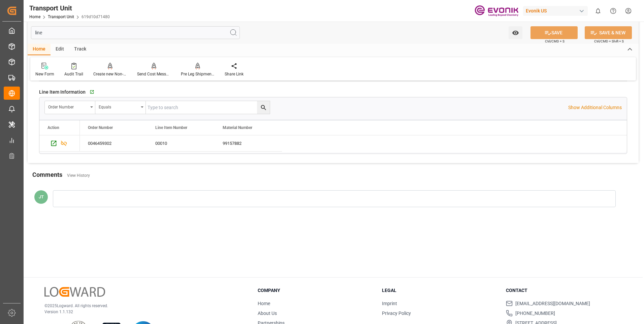
type input "line"
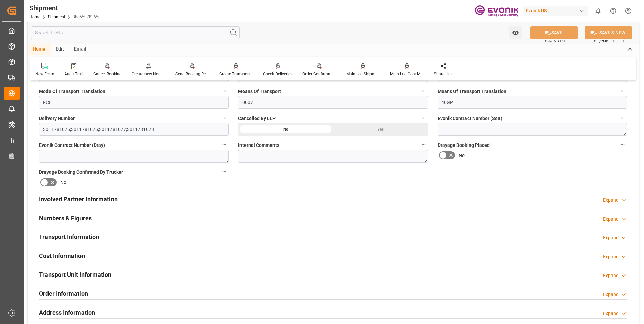
scroll to position [337, 0]
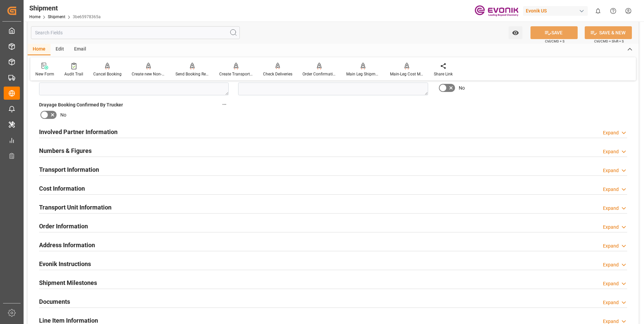
click at [104, 185] on div "Cost Information Expand" at bounding box center [333, 188] width 588 height 13
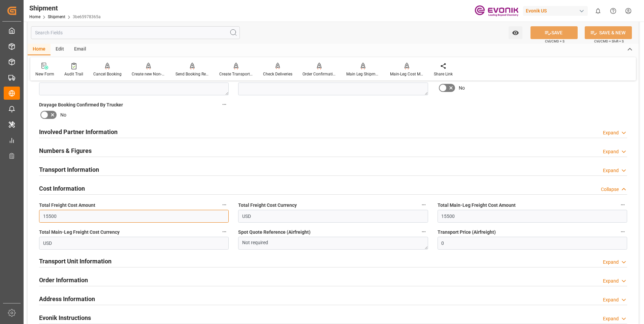
drag, startPoint x: 60, startPoint y: 217, endPoint x: 41, endPoint y: 216, distance: 18.9
click at [41, 216] on input "15500" at bounding box center [134, 216] width 190 height 13
type input "14200"
click at [461, 220] on input "15500" at bounding box center [533, 216] width 190 height 13
drag, startPoint x: 462, startPoint y: 217, endPoint x: 424, endPoint y: 217, distance: 37.4
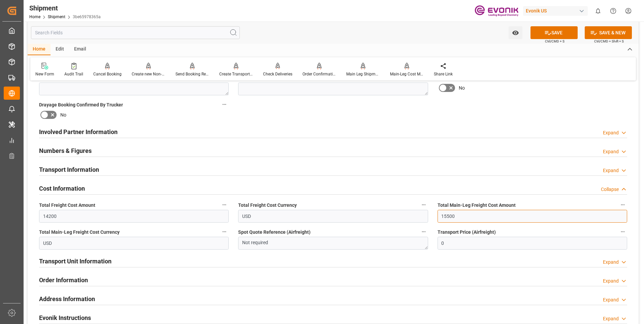
click at [424, 217] on div "Booking Confirmation Milestone Bar Collapse Submitted to FFW for Booking (Pendi…" at bounding box center [333, 125] width 611 height 751
type input "14200"
click at [555, 34] on button "SAVE" at bounding box center [554, 32] width 47 height 13
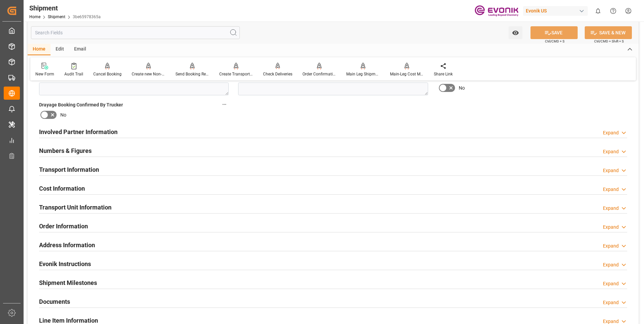
click at [192, 133] on div "Involved Partner Information Expand" at bounding box center [333, 131] width 588 height 13
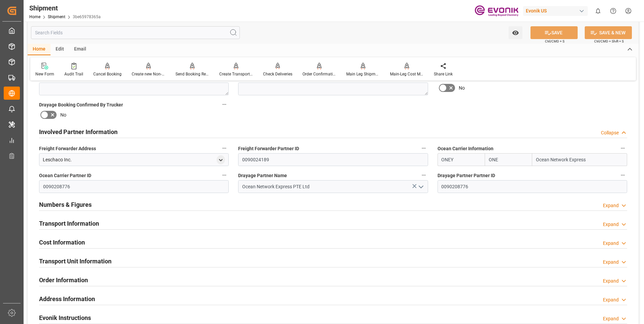
click at [152, 203] on div "Numbers & Figures Expand" at bounding box center [333, 204] width 588 height 13
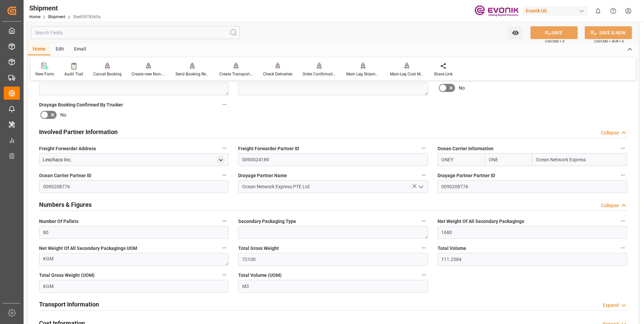
click at [162, 204] on div "Numbers & Figures Collapse" at bounding box center [333, 204] width 588 height 13
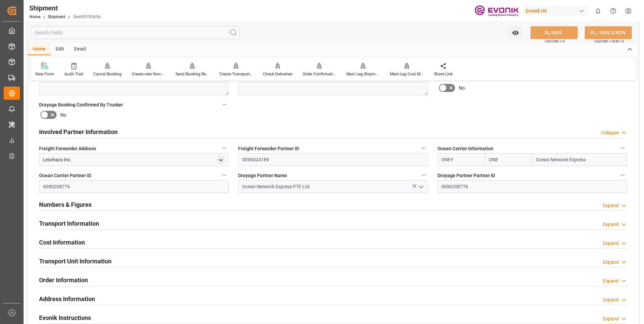
click at [165, 225] on div "Transport Information Expand" at bounding box center [333, 223] width 588 height 13
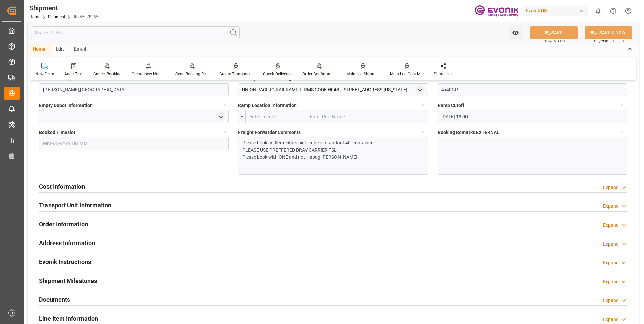
scroll to position [640, 0]
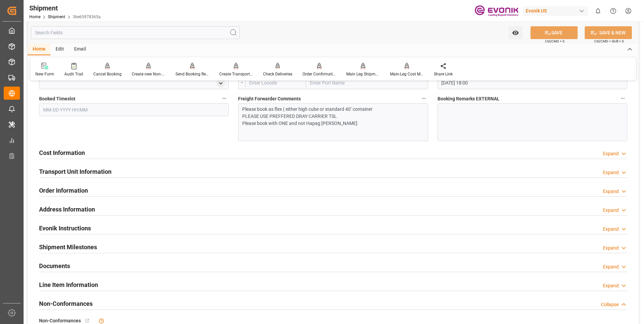
click at [146, 186] on div "Order Information Expand" at bounding box center [333, 190] width 588 height 13
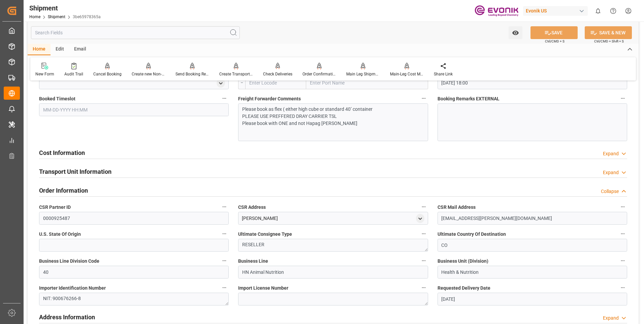
click at [146, 187] on div "Order Information Collapse" at bounding box center [333, 190] width 588 height 13
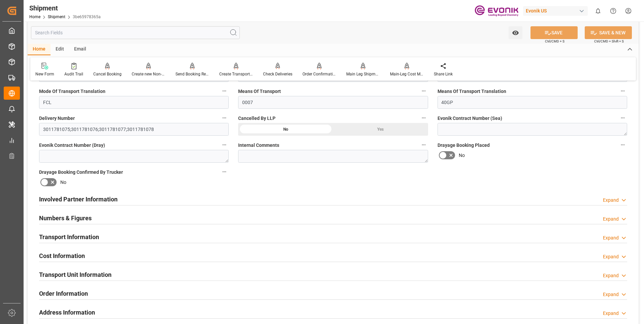
scroll to position [303, 0]
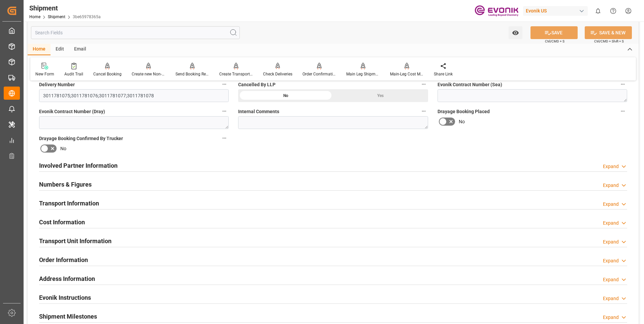
click at [182, 202] on div "Transport Information Expand" at bounding box center [333, 202] width 588 height 13
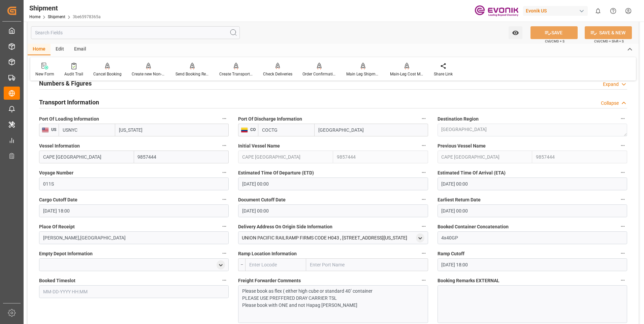
scroll to position [472, 0]
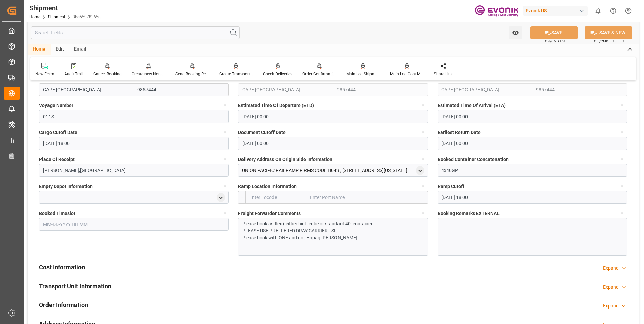
click at [148, 268] on div "Cost Information Expand" at bounding box center [333, 266] width 588 height 13
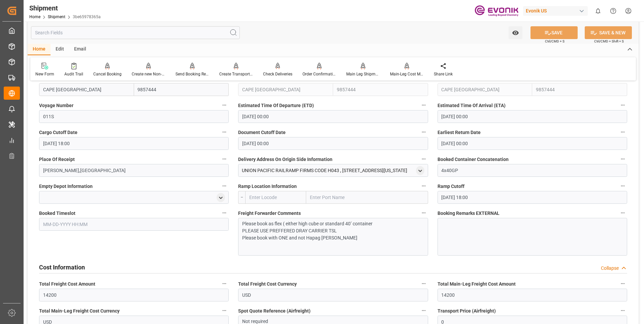
scroll to position [539, 0]
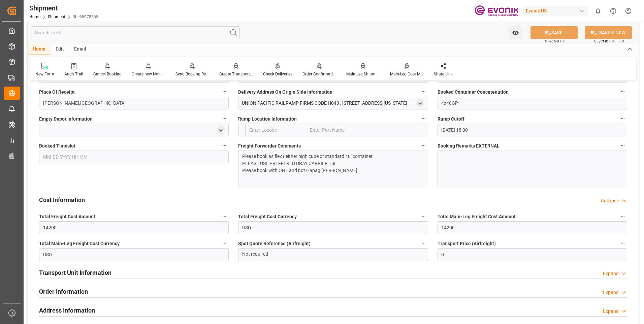
click at [131, 201] on div "Cost Information Collapse" at bounding box center [333, 199] width 588 height 13
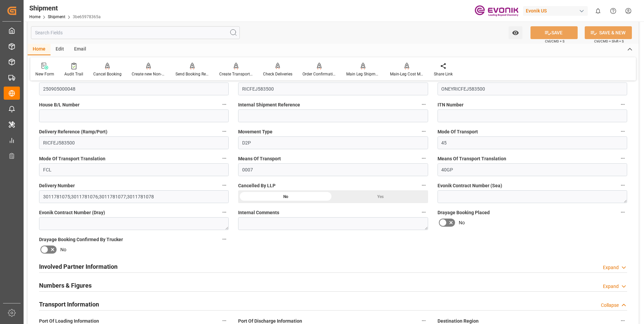
scroll to position [135, 0]
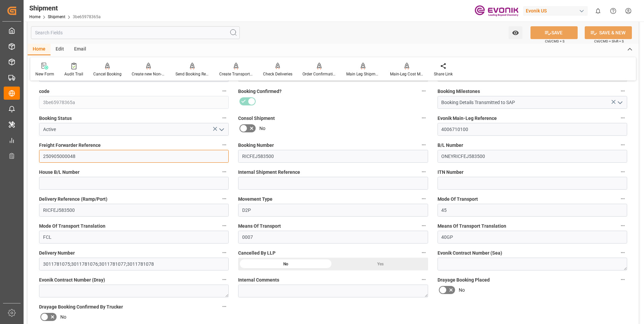
click at [62, 156] on input "250905000048" at bounding box center [134, 156] width 190 height 13
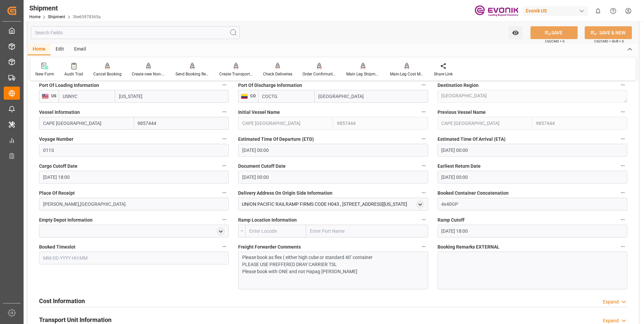
scroll to position [505, 0]
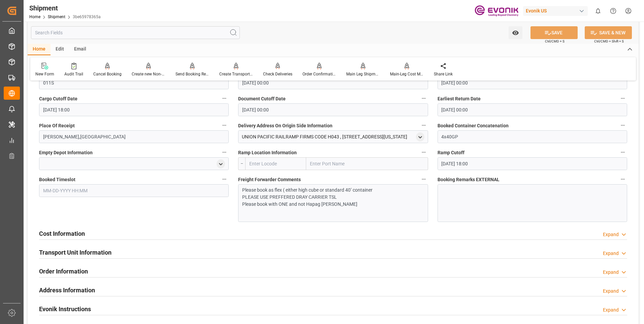
click at [353, 205] on p "Please book with ONE and not Hapag [PERSON_NAME]" at bounding box center [330, 204] width 177 height 7
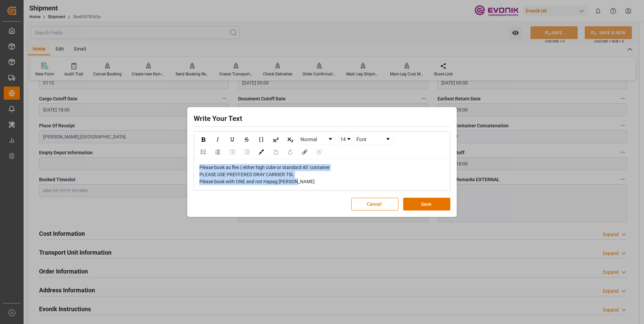
drag, startPoint x: 306, startPoint y: 184, endPoint x: 194, endPoint y: 164, distance: 112.9
click at [194, 164] on div "Please book as flex ( either high cube or standard 40’ container PLEASE USE PRE…" at bounding box center [321, 174] width 255 height 31
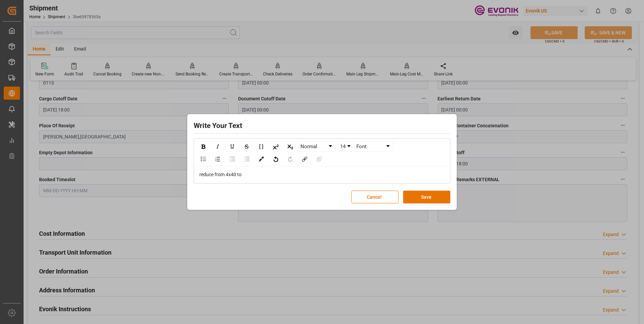
click at [235, 174] on span "reduce from 4x40 to" at bounding box center [220, 174] width 42 height 5
copy span "4x40"
click at [257, 173] on div "reduce from 4x40 to" at bounding box center [322, 174] width 246 height 7
click at [229, 173] on span "reduce from 4x40 to" at bounding box center [220, 174] width 42 height 5
click at [261, 179] on div "reduce from 5x40 to 4x40" at bounding box center [321, 174] width 255 height 17
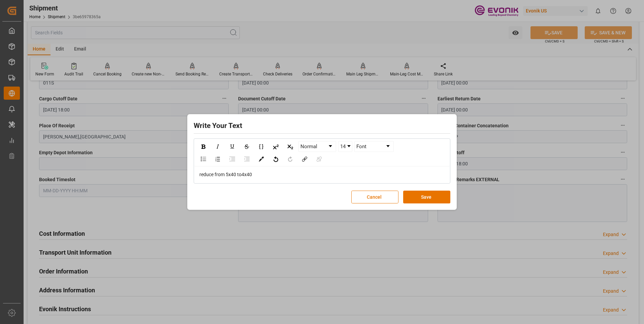
click at [263, 172] on div "reduce from 5x40 to 4x40" at bounding box center [322, 174] width 246 height 7
click at [425, 195] on button "Save" at bounding box center [426, 197] width 47 height 13
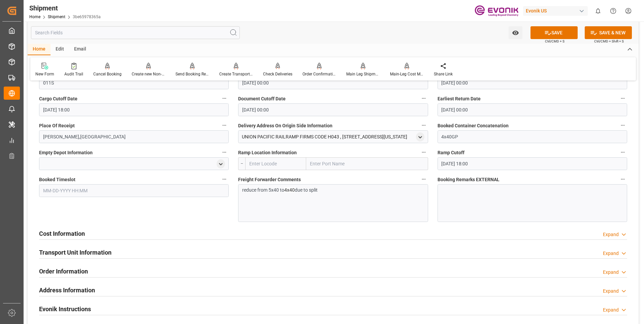
click at [549, 40] on span "Ctrl/CMD + S" at bounding box center [555, 41] width 20 height 5
click at [549, 33] on icon at bounding box center [548, 33] width 6 height 4
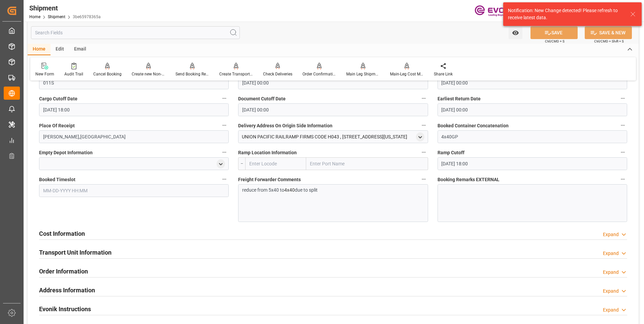
click at [284, 192] on p "reduce from 5x40 to 4x40 due to split" at bounding box center [330, 190] width 177 height 7
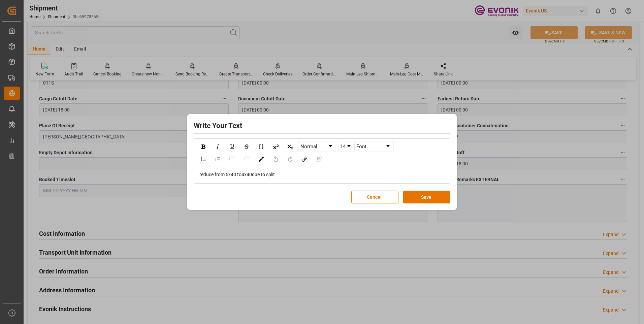
drag, startPoint x: 284, startPoint y: 173, endPoint x: 184, endPoint y: 169, distance: 100.8
click at [184, 169] on div "Write Your Text Normal 14 Font reduce from 5x40 to 4x40 due to split Cancel Save" at bounding box center [322, 162] width 644 height 324
copy div "reduce from 5x40 to 4x40 due to split"
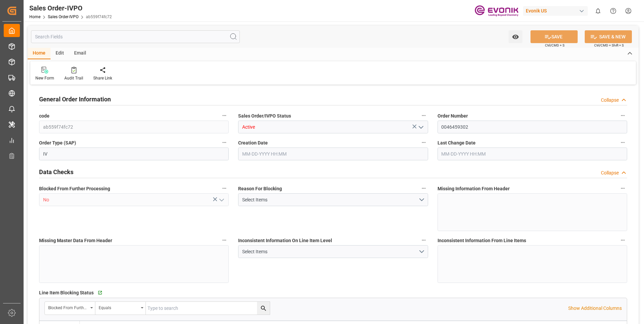
type input "COCTG"
type input "0"
type input "5"
type input "6"
type input "5"
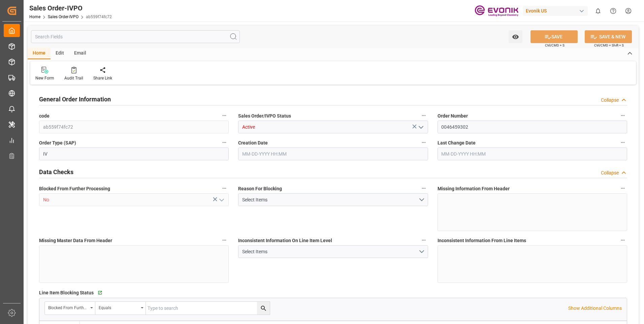
type input "102700"
type input "249.66"
type input "95000"
type input "300"
type input "[DATE] 13:00"
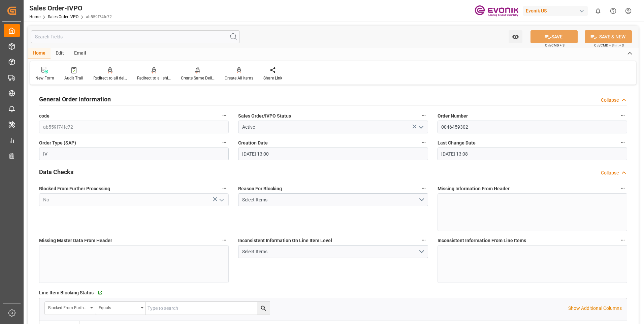
type input "[DATE] 13:08"
click at [244, 77] on div "Create All Items" at bounding box center [239, 78] width 29 height 6
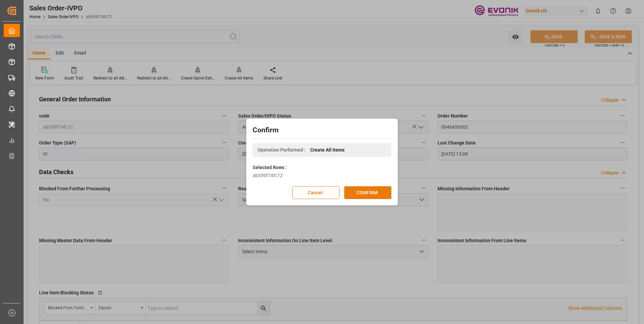
click at [356, 194] on button "CONFIRM" at bounding box center [367, 192] width 47 height 13
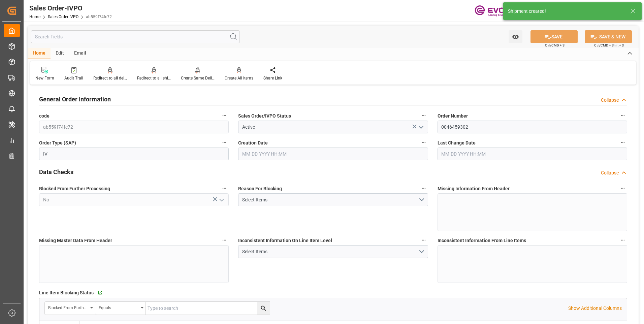
type input "COCTG"
type input "0"
type input "5"
type input "6"
type input "5"
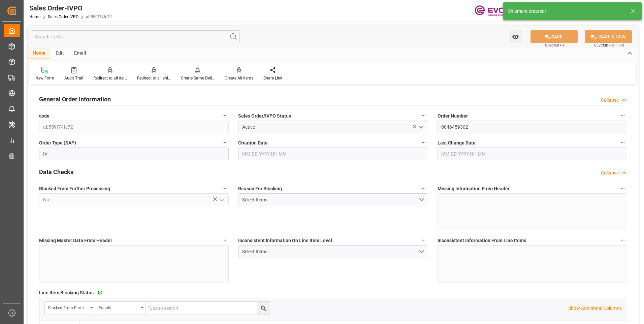
type input "102700"
type input "249.66"
type input "95000"
type input "300"
type input "06-23-2025 13:00"
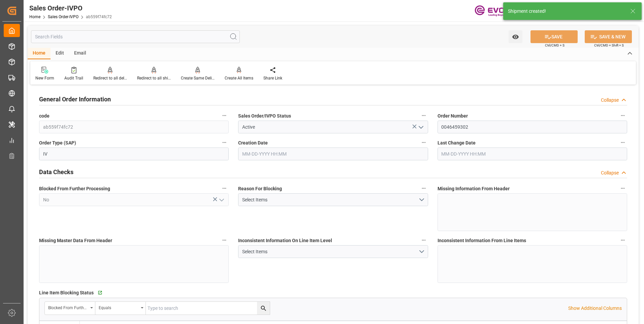
type input "[DATE] 13:11"
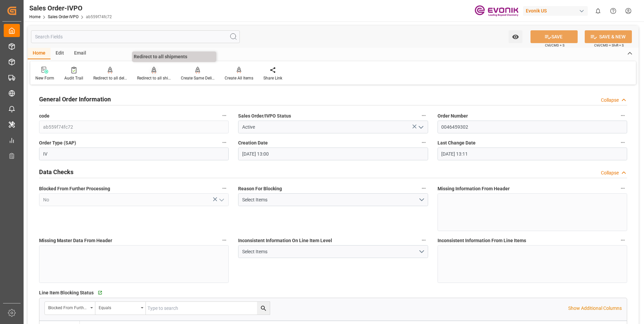
click at [143, 75] on div "Redirect to all shipments" at bounding box center [154, 73] width 44 height 15
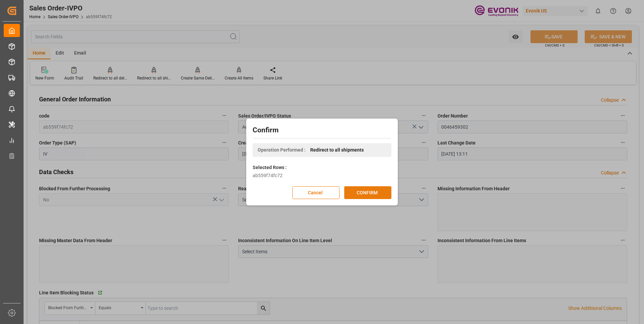
click at [359, 190] on button "CONFIRM" at bounding box center [367, 192] width 47 height 13
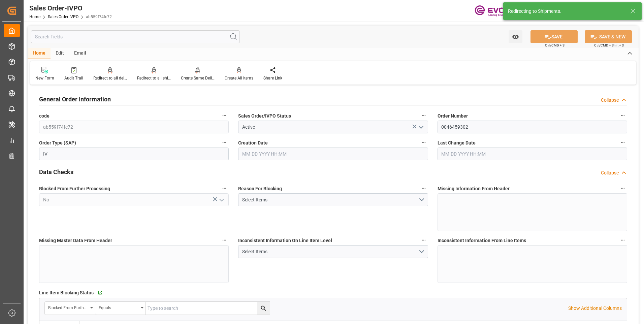
type input "06-23-2025 13:00"
type input "[DATE] 13:11"
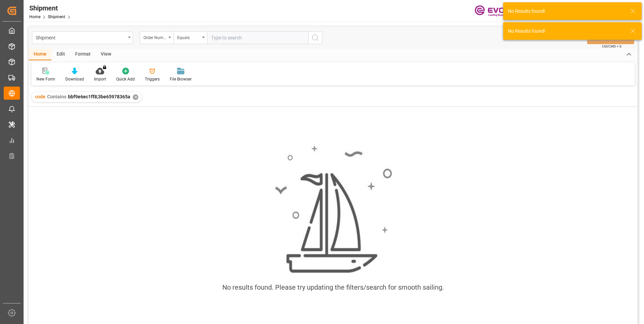
click at [86, 97] on span "bbf9e6ec1ff8;3be65978365a" at bounding box center [99, 96] width 62 height 5
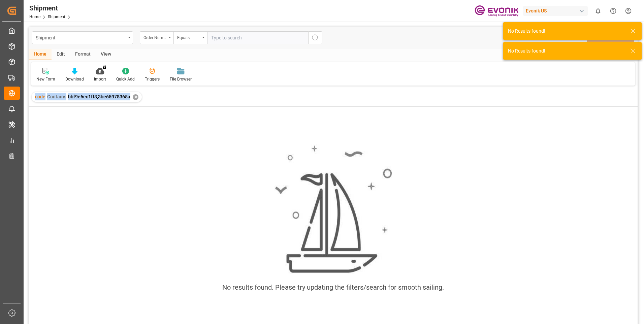
drag, startPoint x: 86, startPoint y: 97, endPoint x: 90, endPoint y: 98, distance: 4.3
click at [90, 98] on span "bbf9e6ec1ff8;3be65978365a" at bounding box center [99, 96] width 62 height 5
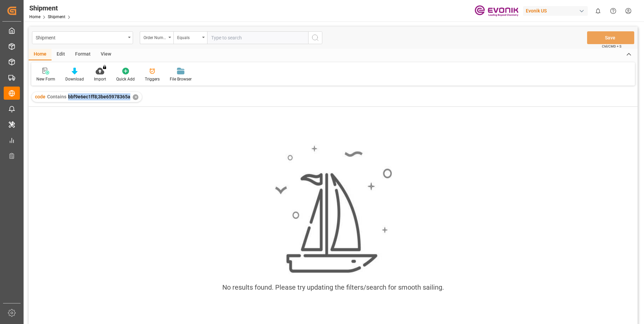
drag, startPoint x: 129, startPoint y: 97, endPoint x: 67, endPoint y: 96, distance: 62.3
click at [67, 96] on div "code Contains bbf9e6ec1ff8;3be65978365a ✕" at bounding box center [87, 97] width 110 height 10
copy span "bbf9e6ec1ff8;3be65978365a"
click at [237, 36] on input "text" at bounding box center [257, 37] width 101 height 13
paste input "bbf9e6ec1ff8"
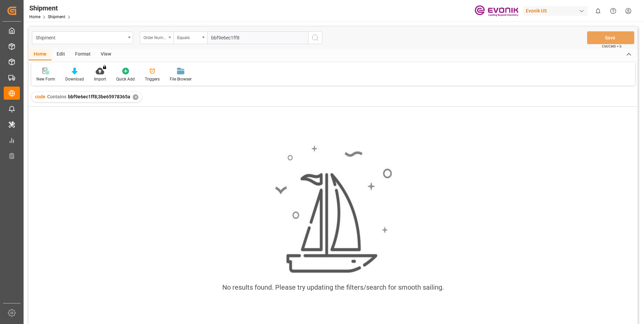
type input "bbf9e6ec1ff8"
click at [170, 34] on div "Order Number" at bounding box center [157, 37] width 34 height 13
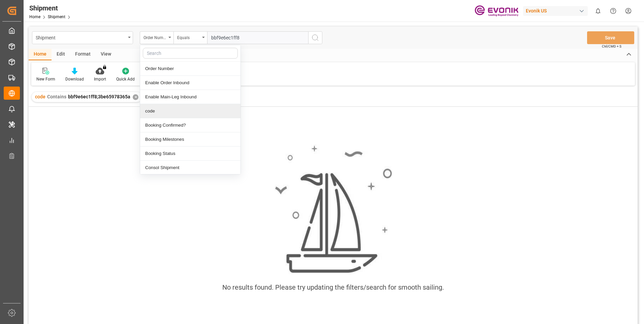
click at [152, 108] on div "code" at bounding box center [190, 111] width 100 height 14
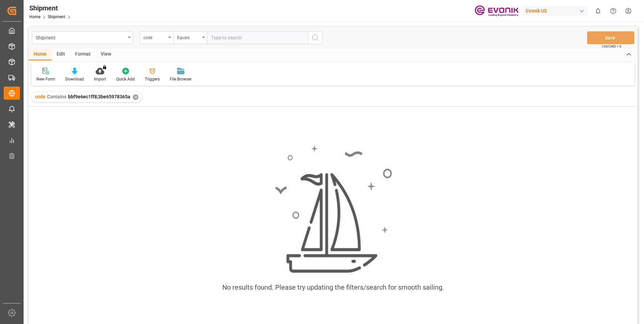
click at [131, 97] on div "code Contains bbf9e6ec1ff8;3be65978365a ✕" at bounding box center [87, 97] width 110 height 10
click at [135, 96] on div "✕" at bounding box center [136, 97] width 6 height 6
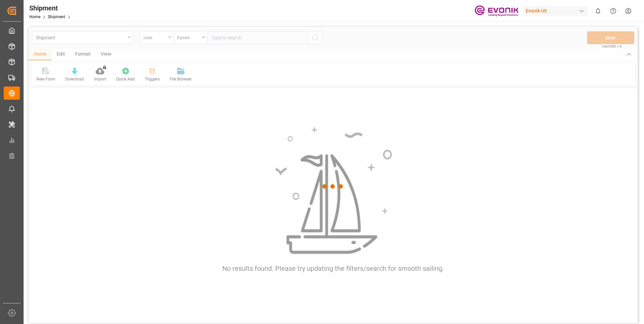
click at [233, 40] on div at bounding box center [333, 187] width 609 height 320
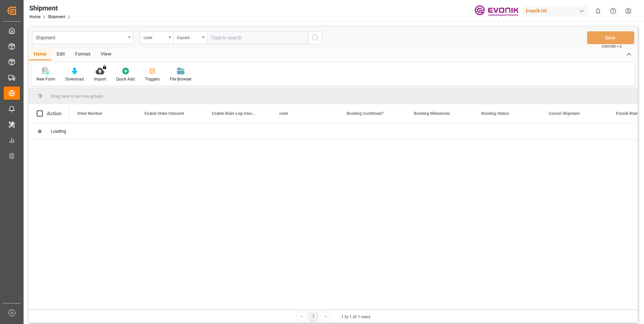
click at [226, 38] on input "text" at bounding box center [257, 37] width 101 height 13
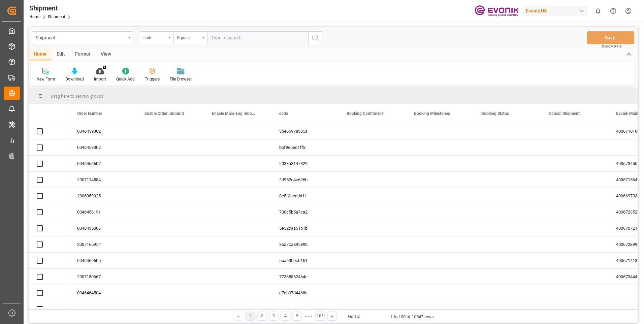
paste input "bbf9e6ec1ff8"
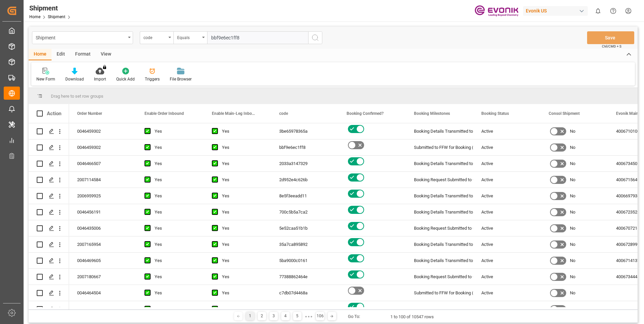
type input "bbf9e6ec1ff8"
click at [314, 38] on icon "search button" at bounding box center [315, 38] width 8 height 8
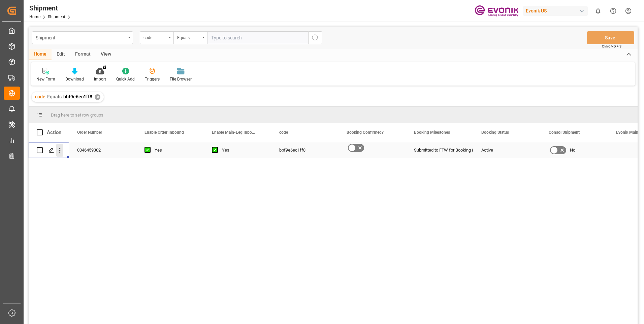
click at [59, 152] on icon "open menu" at bounding box center [59, 150] width 7 height 7
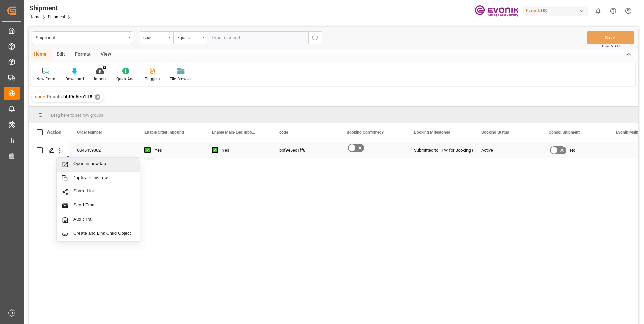
click at [83, 161] on span "Open in new tab" at bounding box center [103, 164] width 61 height 7
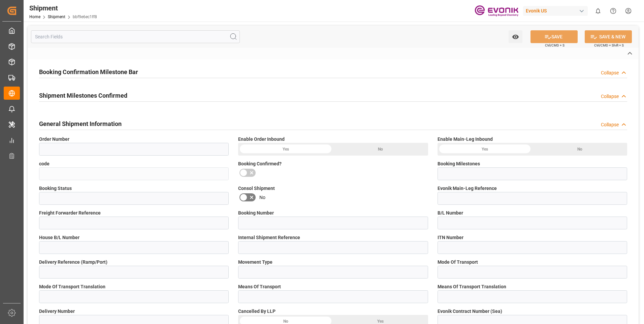
type input "0046459302"
type input "bbf9e6ec1ff8"
type input "Submitted to FFW for Booking (Pending)"
type input "Active"
type input "D2P"
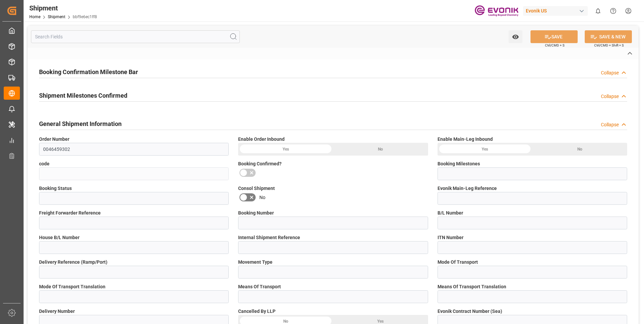
type input "45"
type input "FCL"
type input "0007"
type input "40GP"
type input "3011781074"
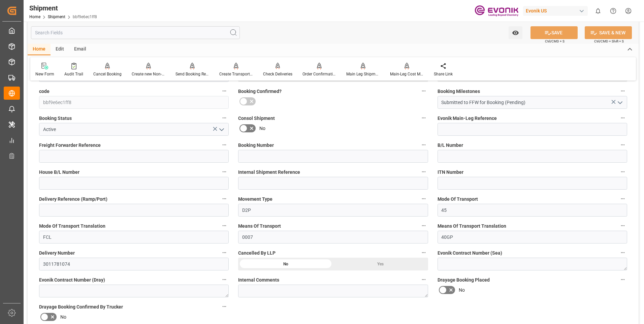
scroll to position [236, 0]
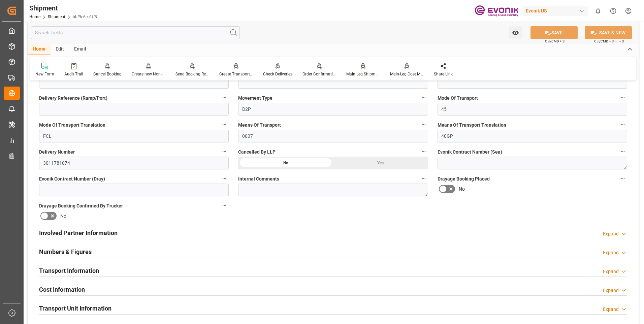
click at [205, 231] on div "Involved Partner Information Expand" at bounding box center [333, 232] width 588 height 13
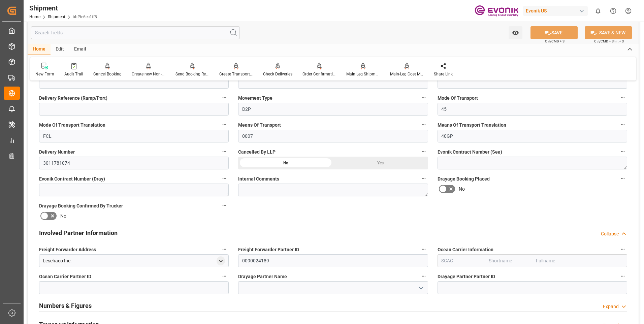
scroll to position [269, 0]
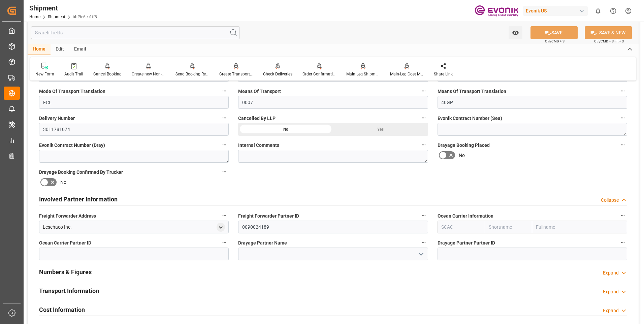
click at [445, 227] on input "text" at bounding box center [461, 227] width 47 height 13
click at [448, 244] on b "ONEY" at bounding box center [448, 241] width 12 height 5
type input "ONEY"
type input "ONE"
type input "Ocean Network Express"
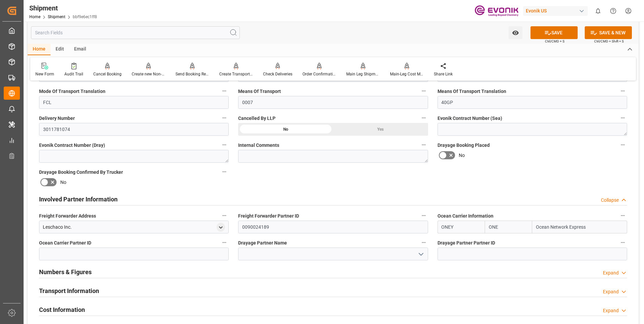
type input "ONEY"
click at [290, 251] on input at bounding box center [333, 254] width 190 height 13
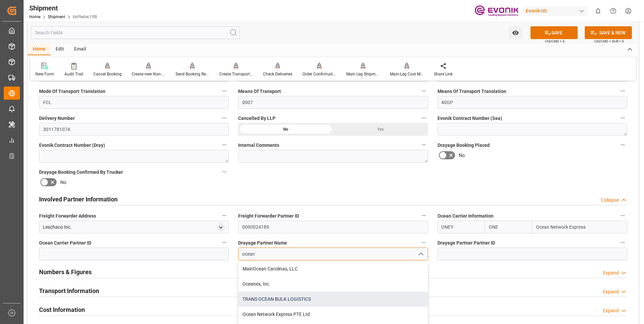
scroll to position [303, 0]
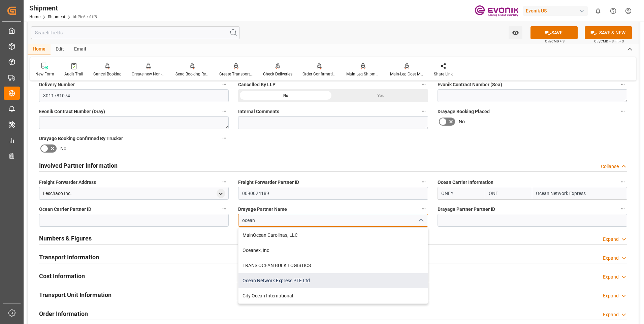
click at [272, 281] on div "Ocean Network Express PTE Ltd" at bounding box center [333, 280] width 189 height 15
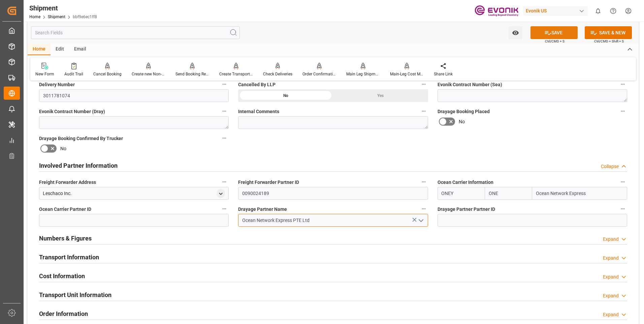
type input "Ocean Network Express PTE Ltd"
click at [550, 31] on button "SAVE" at bounding box center [554, 32] width 47 height 13
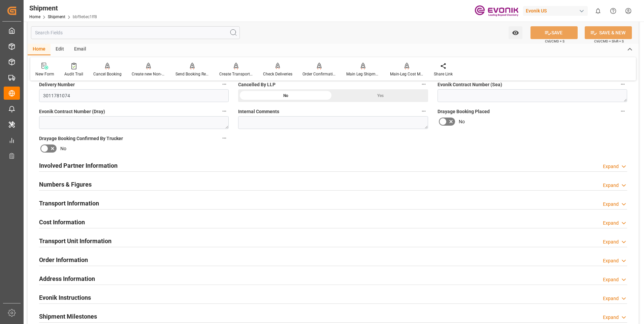
click at [147, 204] on div "Transport Information Expand" at bounding box center [333, 202] width 588 height 13
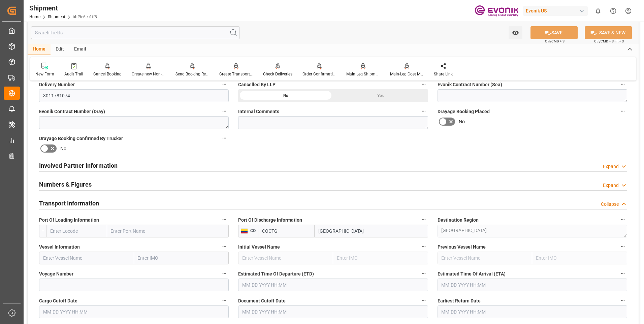
click at [74, 231] on input "text" at bounding box center [76, 231] width 61 height 13
click at [64, 243] on b "USNYC" at bounding box center [58, 245] width 15 height 5
type input "USNYC"
type input "[US_STATE]"
type input "USNYC"
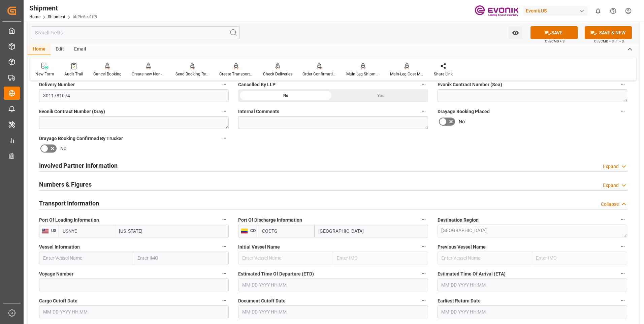
click at [76, 256] on input "text" at bounding box center [86, 258] width 95 height 13
click at [63, 274] on span "TBA - 9189495" at bounding box center [57, 272] width 29 height 5
type input "TBA"
type input "9189495"
type input "TBA"
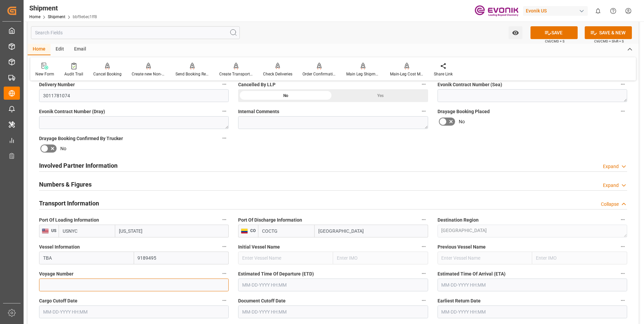
click at [107, 288] on input at bounding box center [134, 285] width 190 height 13
type input "0000"
click at [259, 281] on input "text" at bounding box center [333, 285] width 190 height 13
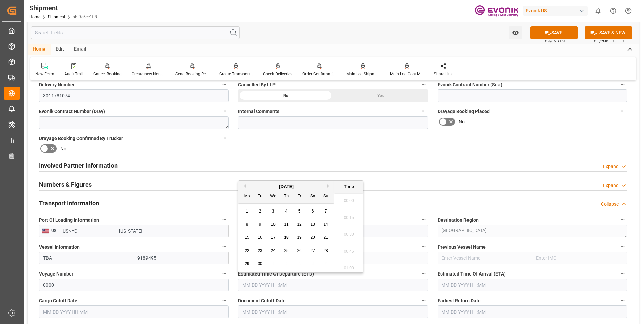
scroll to position [609, 0]
click at [350, 230] on li "09:30" at bounding box center [349, 232] width 29 height 17
type input "[DATE] 09:30"
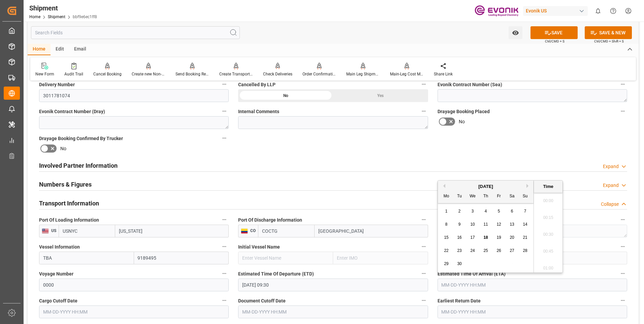
click at [457, 283] on input "text" at bounding box center [533, 285] width 190 height 13
click at [525, 187] on div "September 2025" at bounding box center [486, 186] width 96 height 7
click at [528, 186] on button "Next Month" at bounding box center [529, 186] width 4 height 4
click at [473, 238] on span "15" at bounding box center [472, 237] width 4 height 5
click at [550, 231] on li "09:30" at bounding box center [548, 232] width 29 height 17
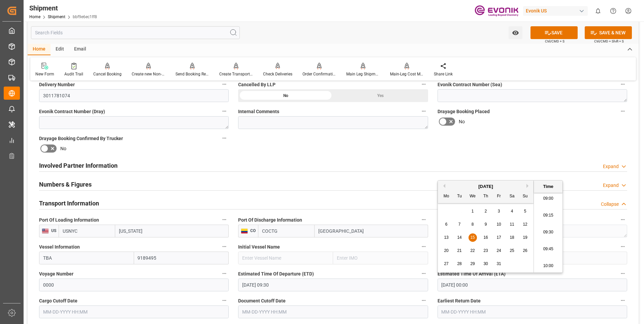
type input "[DATE] 09:30"
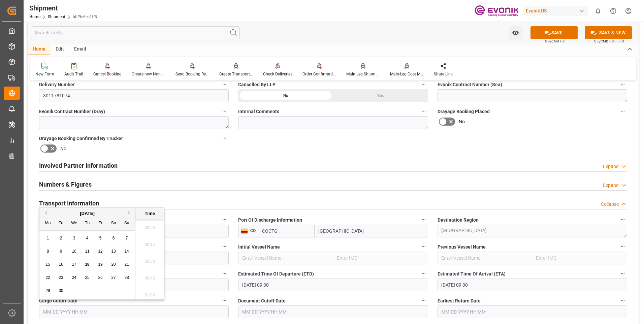
click at [150, 313] on input "text" at bounding box center [134, 312] width 190 height 13
click at [147, 256] on li "09:30" at bounding box center [149, 259] width 29 height 17
type input "[DATE] 09:30"
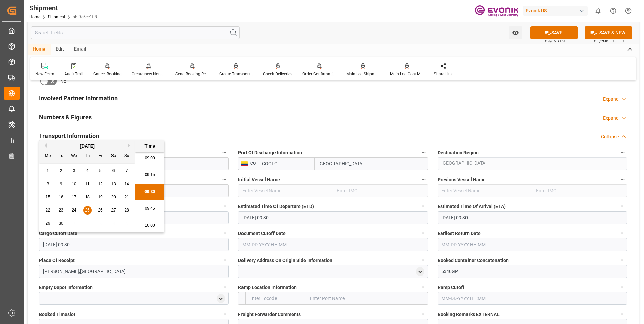
drag, startPoint x: 84, startPoint y: 243, endPoint x: 33, endPoint y: 242, distance: 50.5
click at [33, 242] on div "Booking Confirmation Milestone Bar Collapse Submitted to FFW for Booking (Pendi…" at bounding box center [333, 171] width 611 height 910
click at [250, 243] on input "text" at bounding box center [333, 244] width 190 height 13
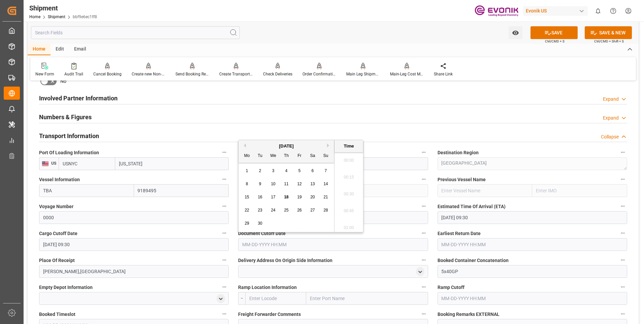
paste input "[DATE] 09:30"
type input "[DATE] 09:30"
click at [455, 242] on input "text" at bounding box center [533, 244] width 190 height 13
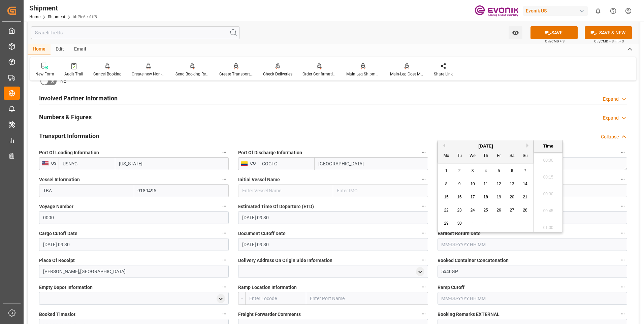
paste input "[DATE] 09:30"
type input "[DATE] 09:30"
click at [548, 191] on li "09:30" at bounding box center [548, 192] width 29 height 17
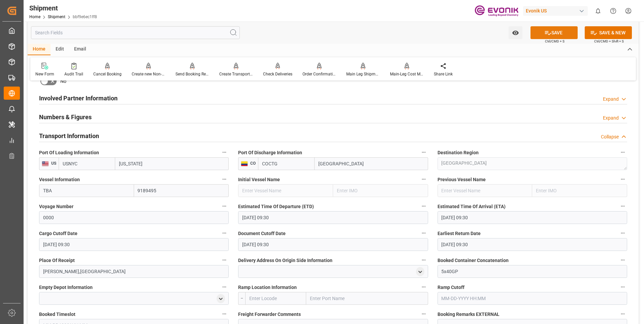
click at [554, 31] on button "SAVE" at bounding box center [554, 32] width 47 height 13
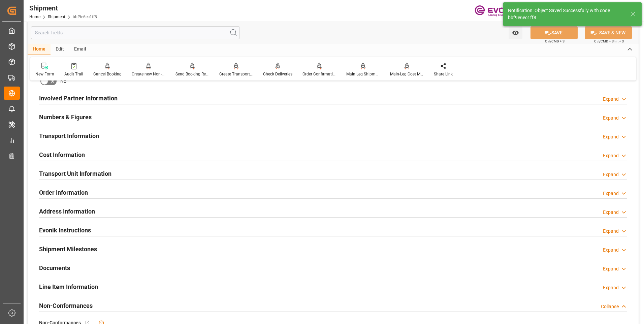
click at [120, 140] on div "Transport Information Expand" at bounding box center [333, 135] width 588 height 13
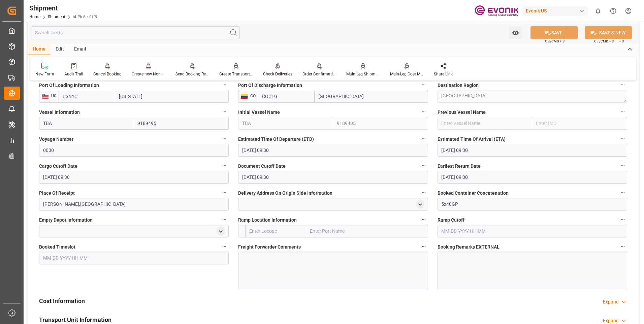
scroll to position [472, 0]
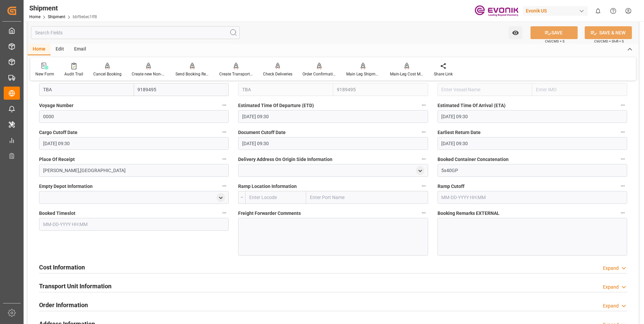
click at [74, 262] on div "Cost Information" at bounding box center [62, 266] width 46 height 13
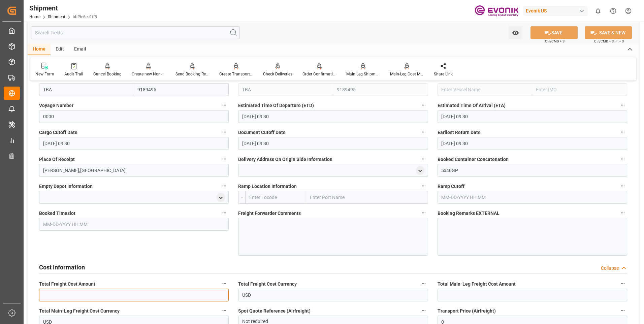
click at [65, 292] on input "text" at bounding box center [134, 295] width 190 height 13
type input "3100"
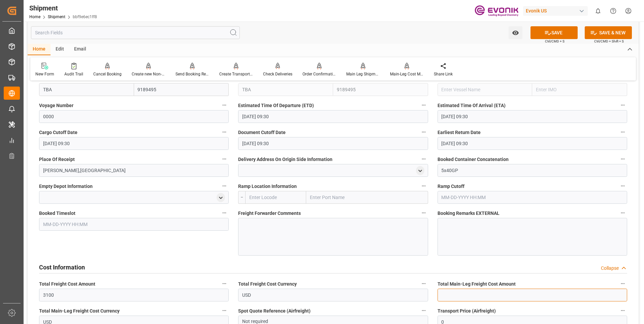
click at [494, 291] on input "text" at bounding box center [533, 295] width 190 height 13
type input "3100"
click at [635, 297] on div "Booking Confirmation Milestone Bar Collapse Submitted to FFW for Booking (Pendi…" at bounding box center [333, 97] width 611 height 964
click at [553, 34] on button "SAVE" at bounding box center [554, 32] width 47 height 13
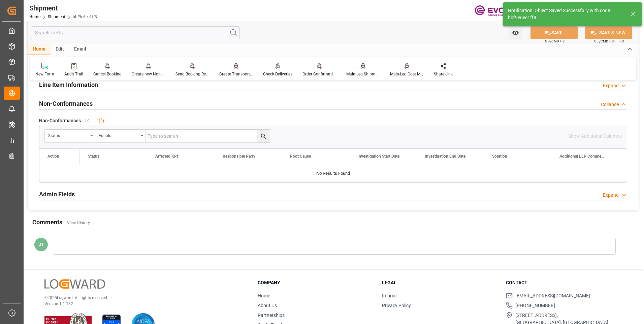
scroll to position [359, 0]
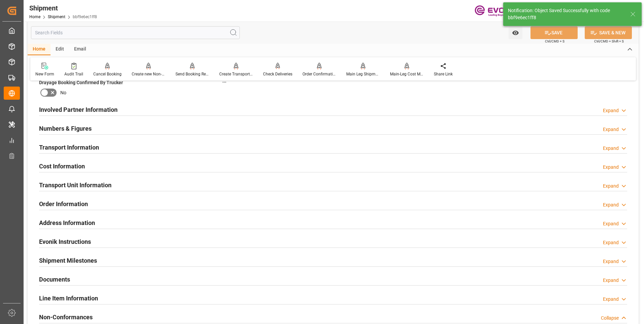
click at [108, 149] on div "Transport Information Expand" at bounding box center [333, 146] width 588 height 13
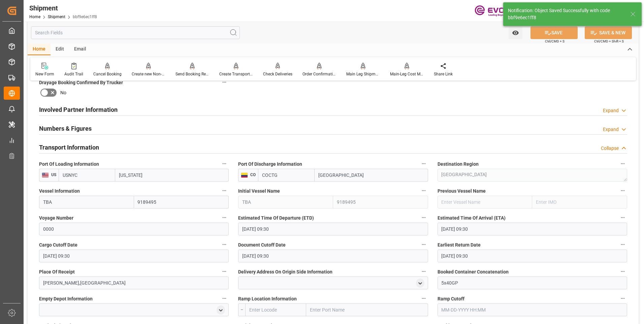
scroll to position [573, 0]
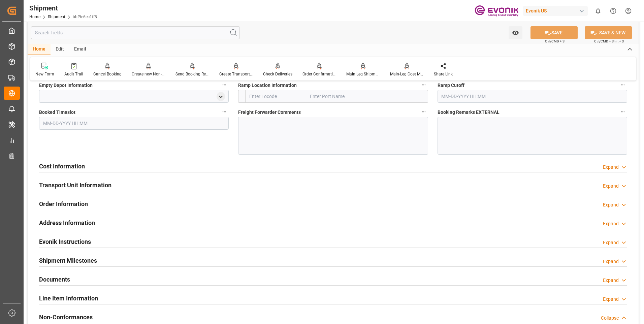
click at [272, 125] on div at bounding box center [333, 136] width 190 height 38
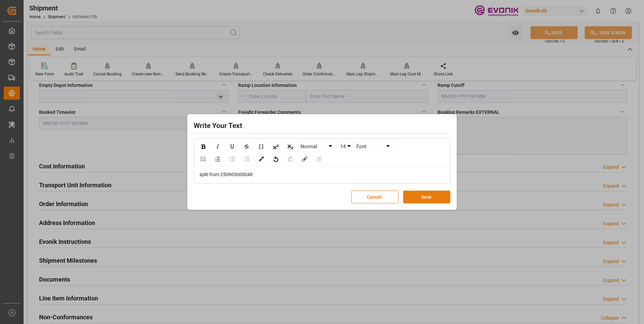
click at [419, 197] on button "Save" at bounding box center [426, 197] width 47 height 13
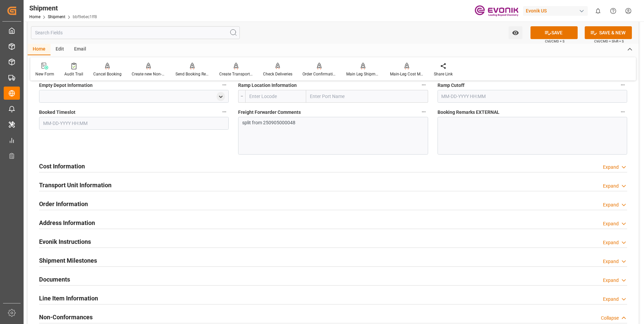
click at [199, 164] on div "Cost Information Expand" at bounding box center [333, 165] width 588 height 13
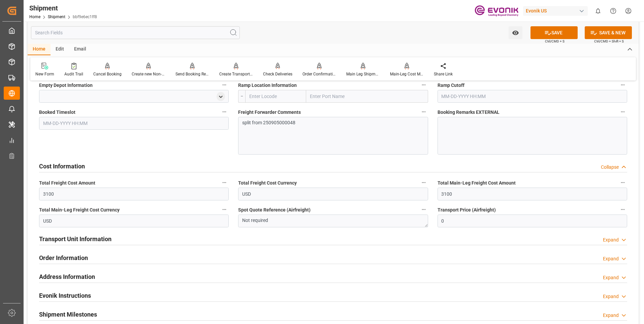
click at [110, 240] on h2 "Transport Unit Information" at bounding box center [75, 238] width 72 height 9
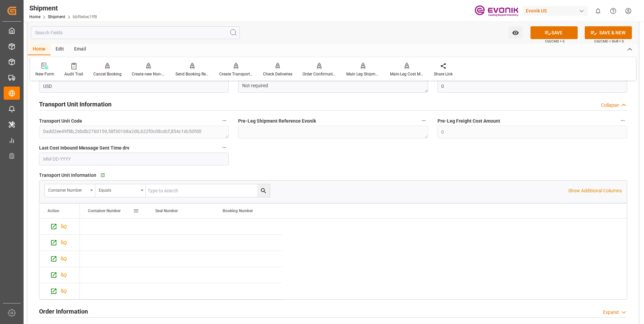
scroll to position [741, 0]
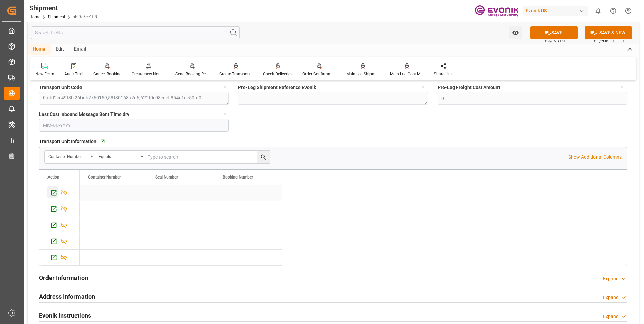
click at [52, 193] on icon "Press SPACE to select this row." at bounding box center [53, 192] width 7 height 7
click at [62, 193] on icon "Press SPACE to deselect this row." at bounding box center [63, 192] width 7 height 7
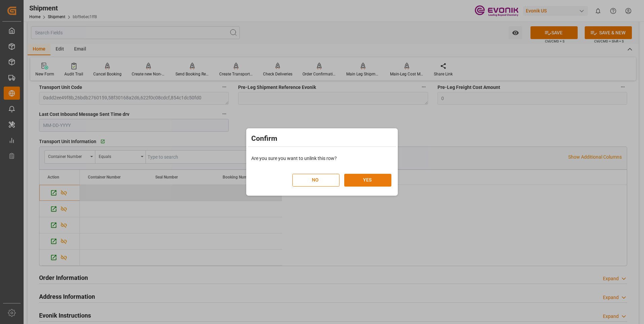
click at [373, 176] on button "YES" at bounding box center [367, 180] width 47 height 13
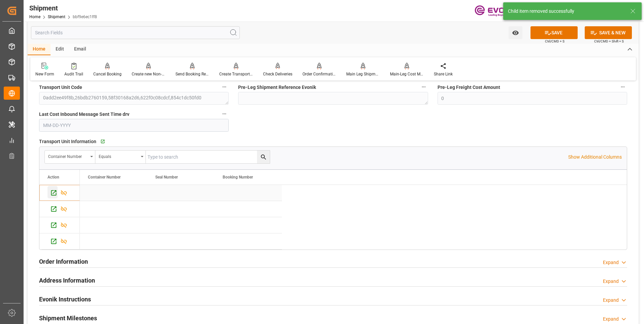
click at [53, 193] on icon "Press SPACE to select this row." at bounding box center [53, 192] width 7 height 7
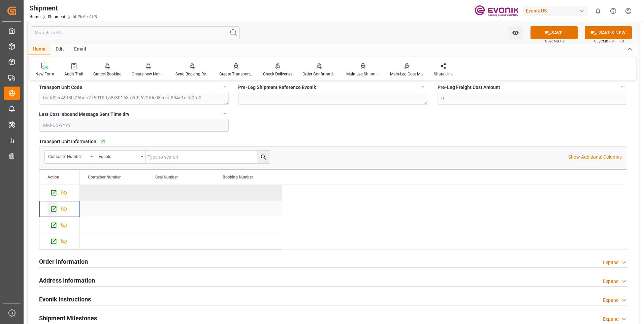
click at [53, 210] on icon "Press SPACE to select this row." at bounding box center [53, 209] width 5 height 5
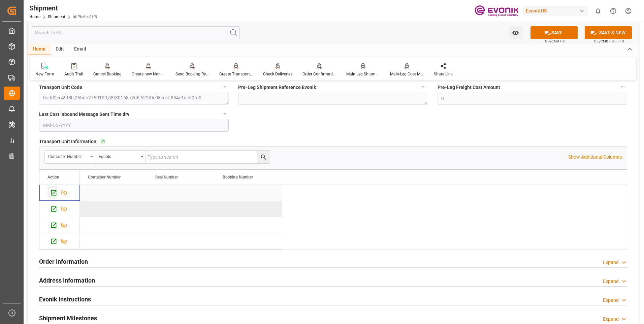
click at [52, 191] on icon "Press SPACE to select this row." at bounding box center [53, 192] width 5 height 5
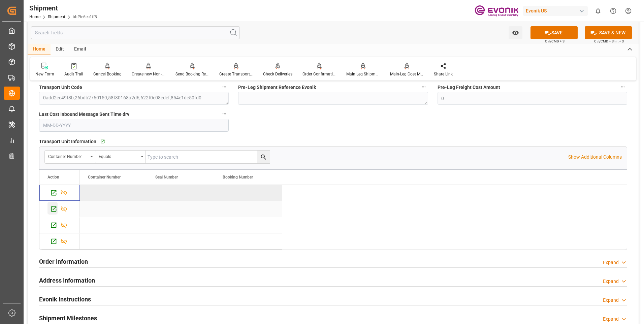
click at [54, 210] on icon "Press SPACE to select this row." at bounding box center [53, 208] width 7 height 7
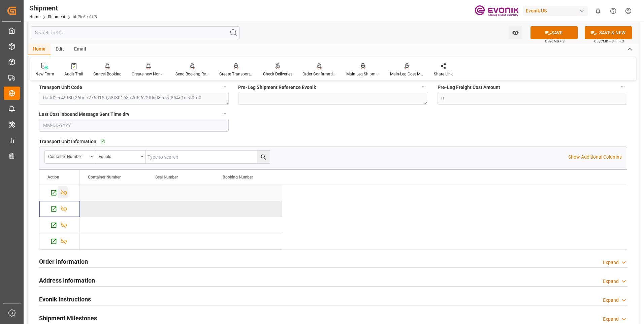
click at [65, 192] on icon "Press SPACE to select this row." at bounding box center [63, 192] width 7 height 7
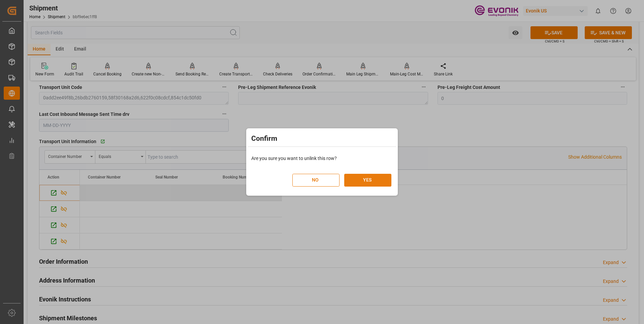
click at [373, 182] on button "YES" at bounding box center [367, 180] width 47 height 13
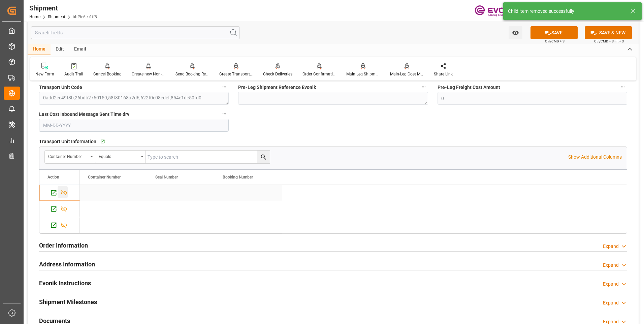
click at [60, 191] on div "Press SPACE to select this row." at bounding box center [63, 192] width 10 height 12
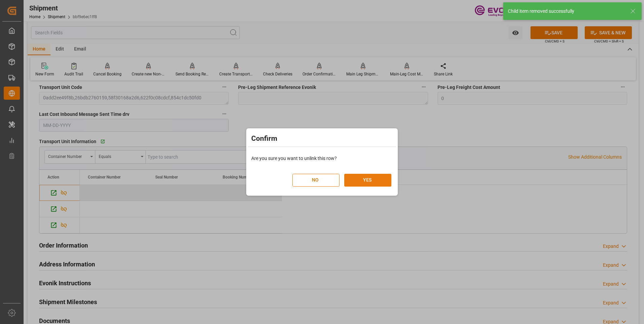
click at [353, 181] on button "YES" at bounding box center [367, 180] width 47 height 13
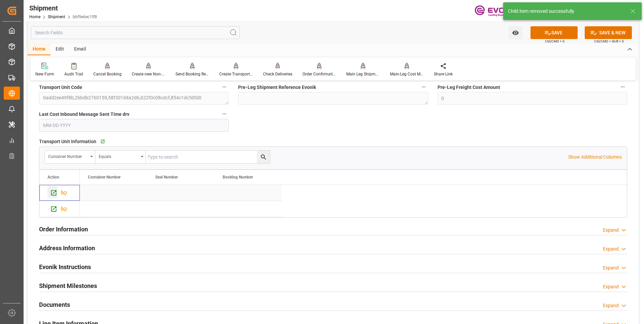
click at [52, 194] on icon "Press SPACE to select this row." at bounding box center [53, 192] width 5 height 5
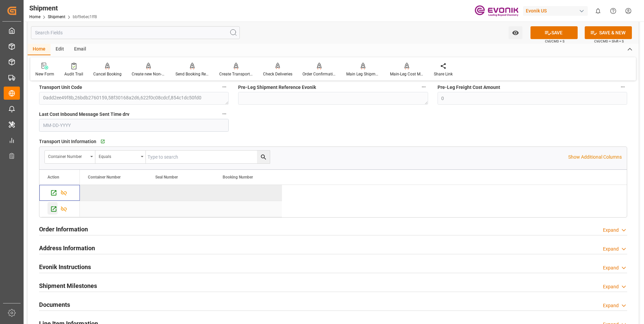
click at [54, 209] on icon "Press SPACE to select this row." at bounding box center [53, 208] width 7 height 7
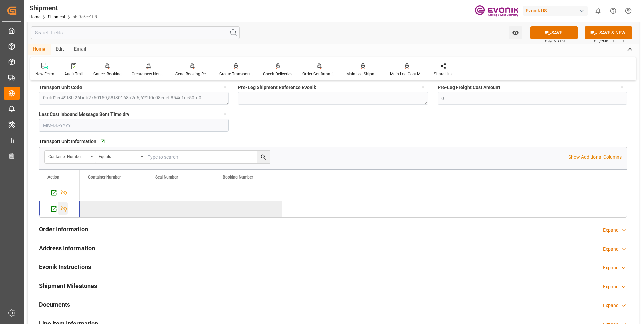
click at [62, 208] on icon "Press SPACE to deselect this row." at bounding box center [63, 208] width 7 height 7
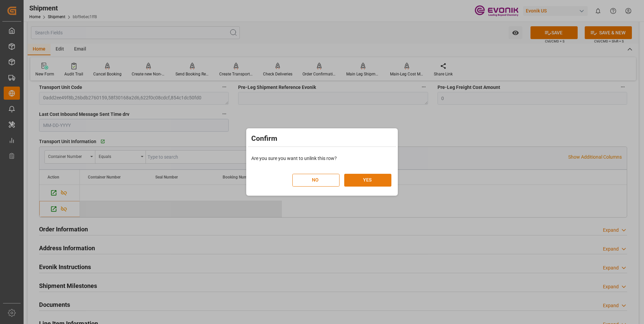
click at [366, 178] on button "YES" at bounding box center [367, 180] width 47 height 13
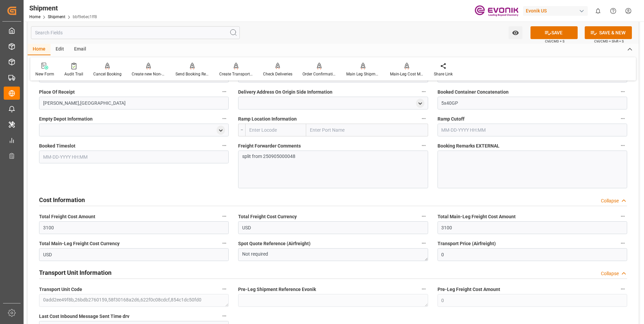
scroll to position [573, 0]
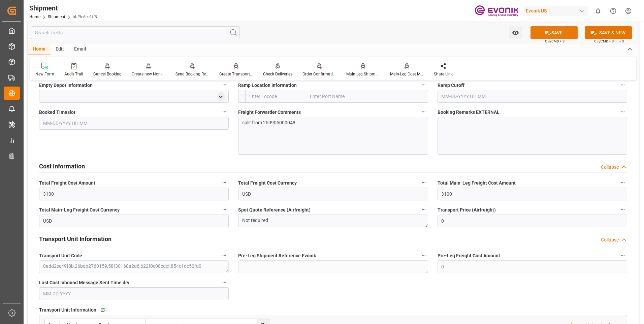
click at [547, 30] on icon at bounding box center [547, 32] width 7 height 7
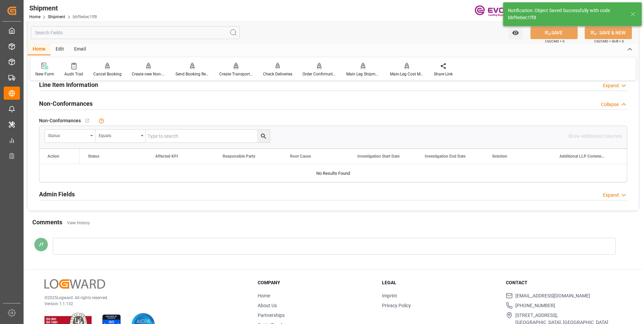
scroll to position [359, 0]
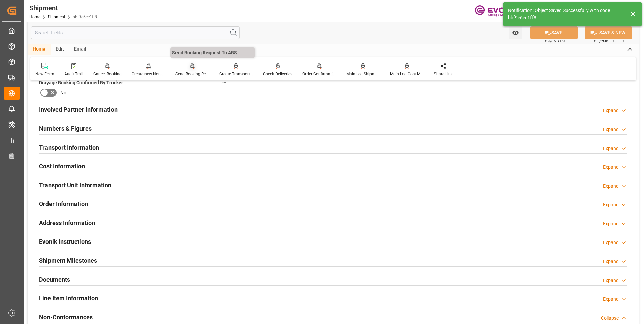
click at [188, 76] on div "Send Booking Request To ABS" at bounding box center [193, 74] width 34 height 6
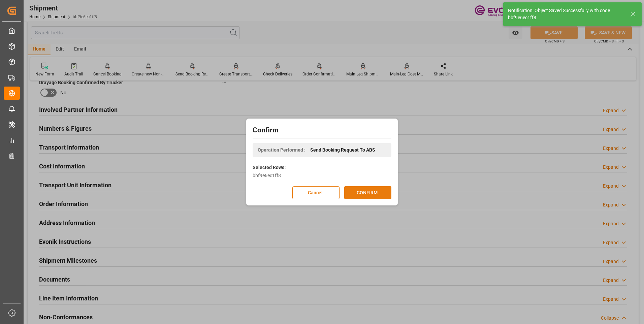
click at [358, 195] on button "CONFIRM" at bounding box center [367, 192] width 47 height 13
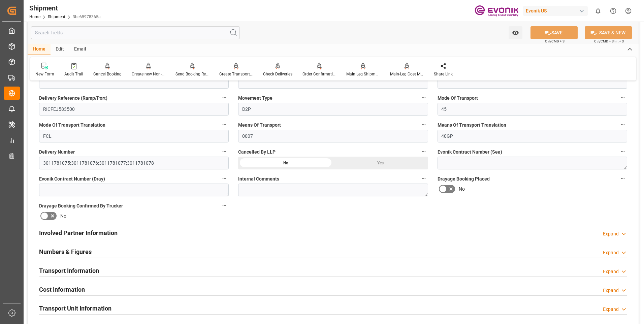
scroll to position [303, 0]
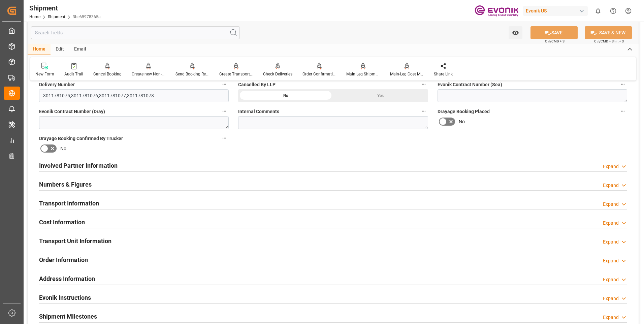
click at [187, 211] on div "Transport Information Expand" at bounding box center [333, 203] width 598 height 19
click at [187, 206] on div "Transport Information Expand" at bounding box center [333, 202] width 588 height 13
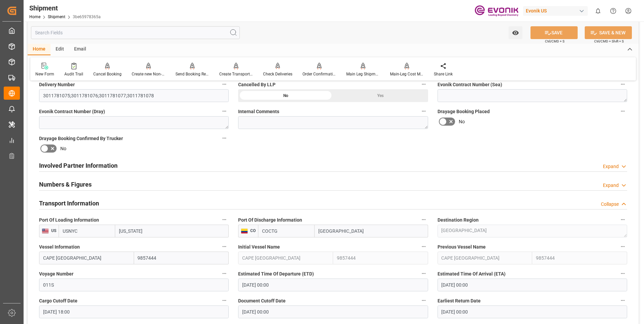
scroll to position [438, 0]
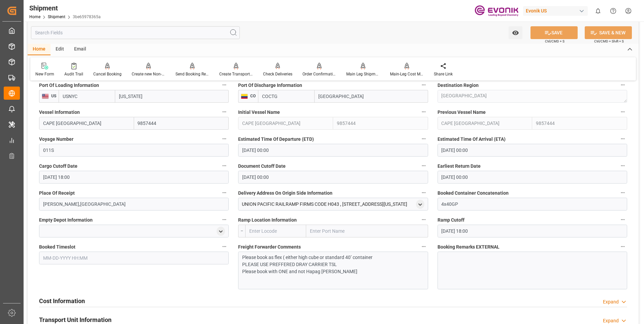
click at [343, 271] on p "Please book with ONE and not Hapag Lloyd" at bounding box center [330, 271] width 177 height 7
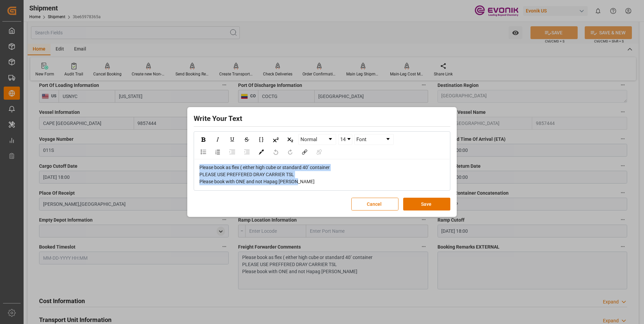
drag, startPoint x: 300, startPoint y: 181, endPoint x: 173, endPoint y: 143, distance: 133.1
click at [173, 143] on div "Write Your Text Normal 14 Font Please book as flex ( either high cube or standa…" at bounding box center [322, 162] width 644 height 324
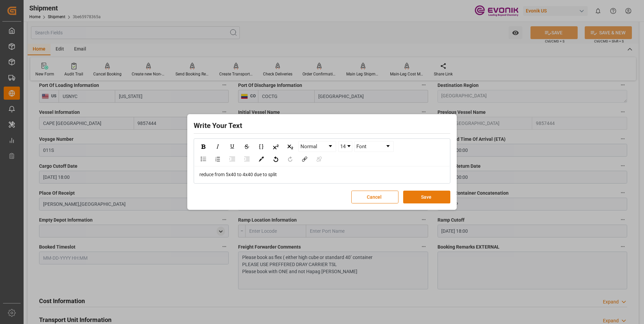
click at [426, 200] on button "Save" at bounding box center [426, 197] width 47 height 13
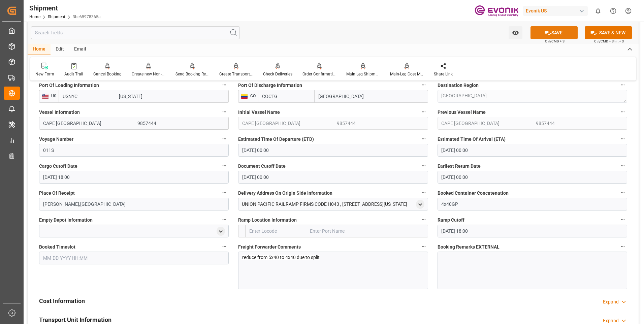
click at [561, 32] on button "SAVE" at bounding box center [554, 32] width 47 height 13
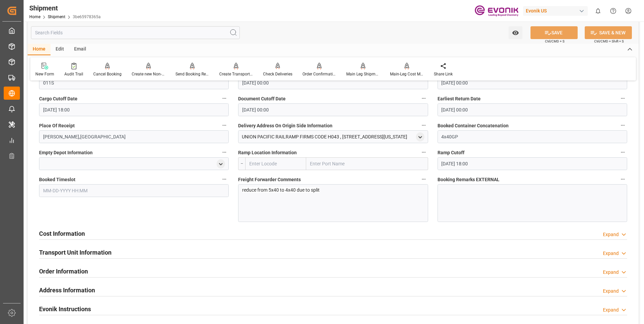
click at [167, 229] on div "Cost Information Expand" at bounding box center [333, 233] width 588 height 13
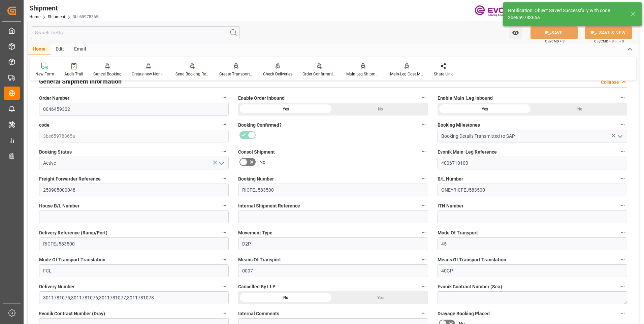
scroll to position [0, 0]
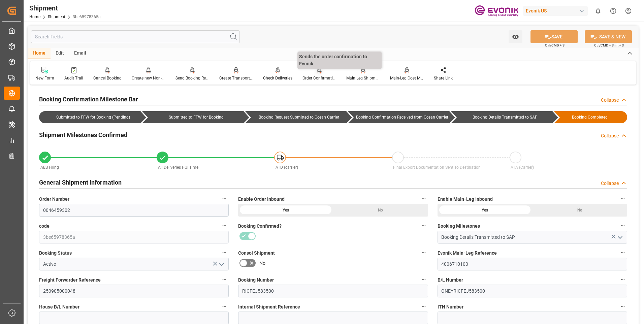
click at [314, 77] on div "Order Confirmation" at bounding box center [320, 78] width 34 height 6
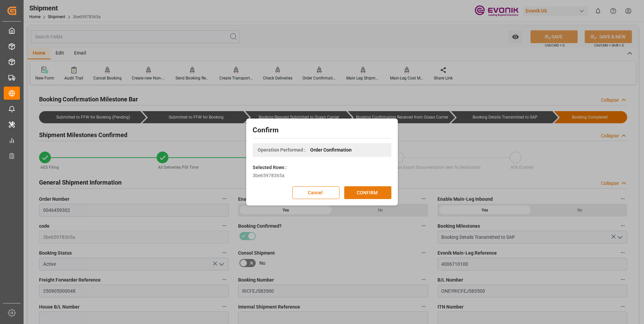
click at [361, 196] on button "CONFIRM" at bounding box center [367, 192] width 47 height 13
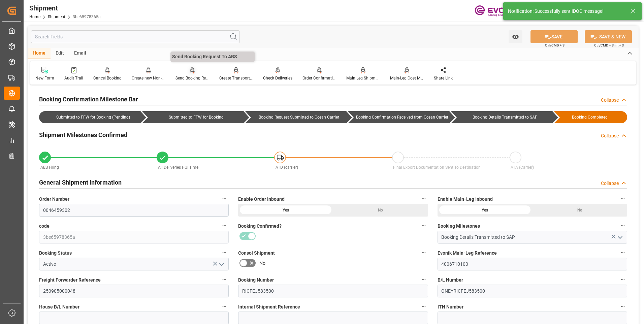
click at [189, 74] on div "Send Booking Request To ABS" at bounding box center [192, 73] width 44 height 15
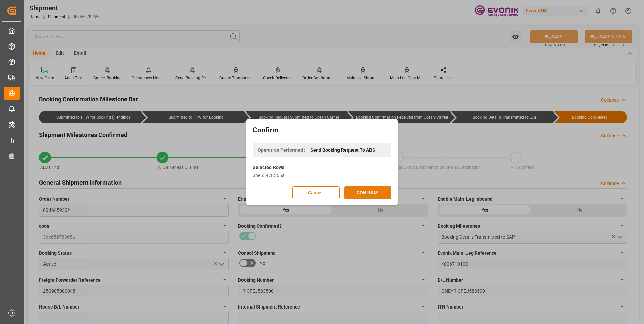
click at [359, 194] on button "CONFIRM" at bounding box center [367, 192] width 47 height 13
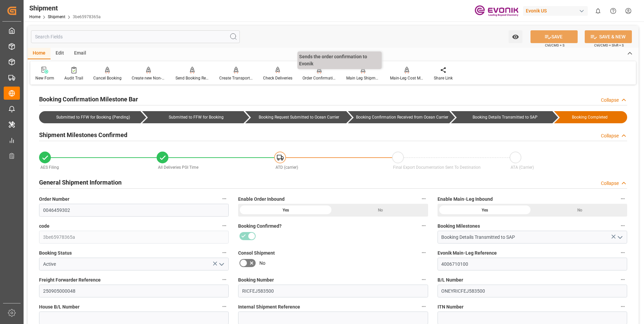
click at [328, 80] on div "Order Confirmation" at bounding box center [320, 78] width 34 height 6
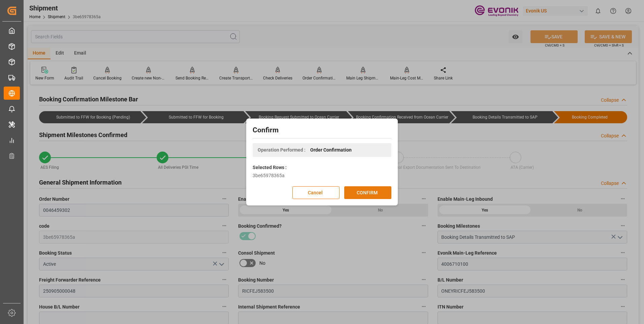
click at [365, 189] on button "CONFIRM" at bounding box center [367, 192] width 47 height 13
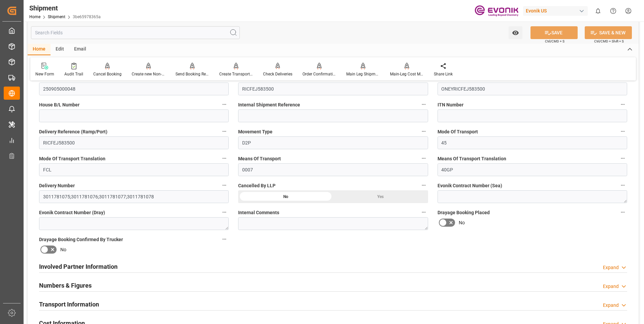
scroll to position [168, 0]
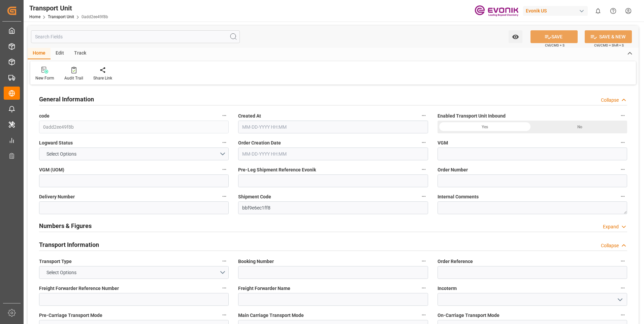
type input "ONE"
type input "Ocean Network Express"
type input "USNYC"
type input "COCTG"
type input "0"
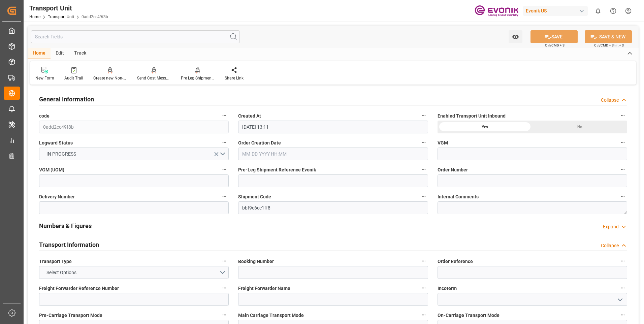
type input "[DATE] 13:11"
type input "[DATE]"
type input "[DATE] 09:30"
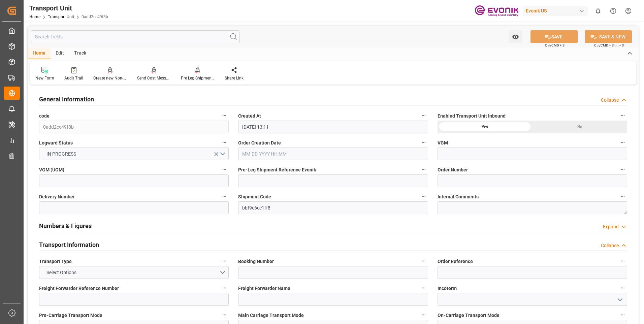
type input "[DATE] 09:30"
click at [118, 39] on input "text" at bounding box center [135, 36] width 209 height 13
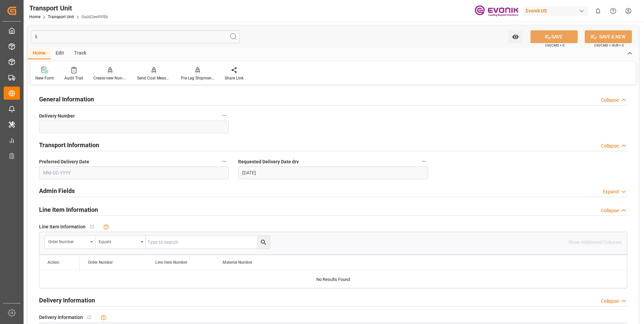
type input "li"
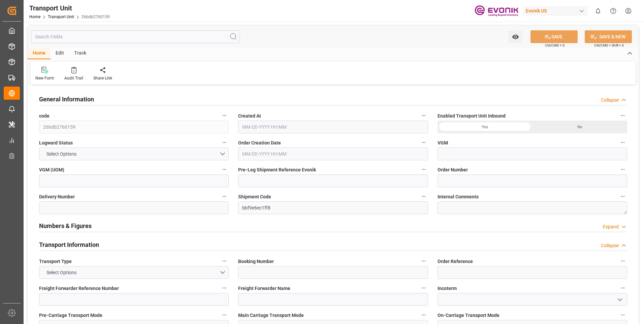
type input "ONE"
type input "Ocean Network Express"
type input "USNYC"
type input "COCTG"
type input "0"
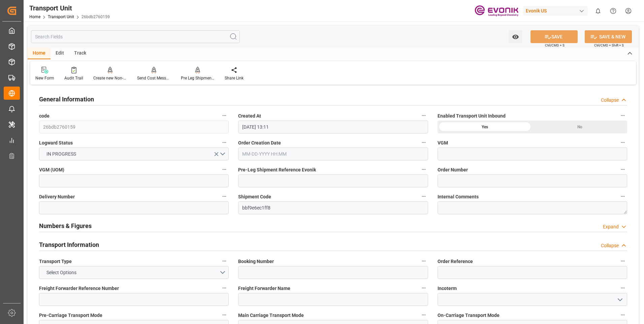
type input "[DATE] 13:11"
type input "[DATE]"
type input "[DATE] 09:30"
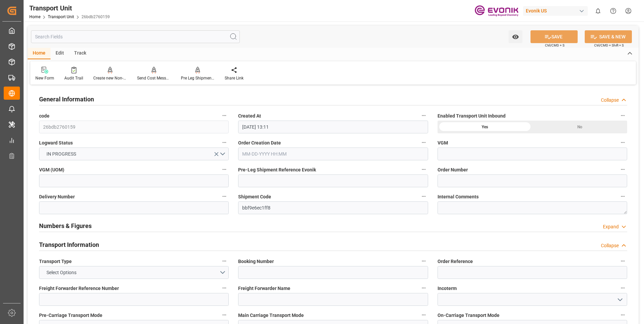
type input "[DATE] 09:30"
click at [127, 41] on input "text" at bounding box center [135, 36] width 209 height 13
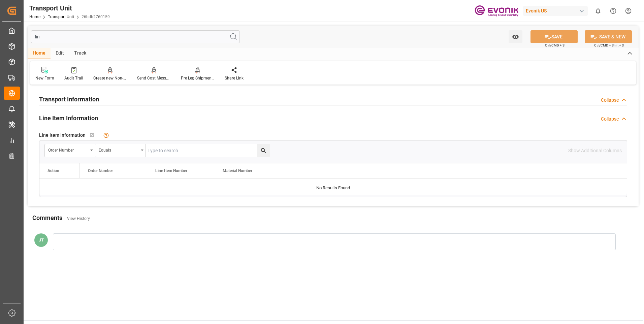
type input "line"
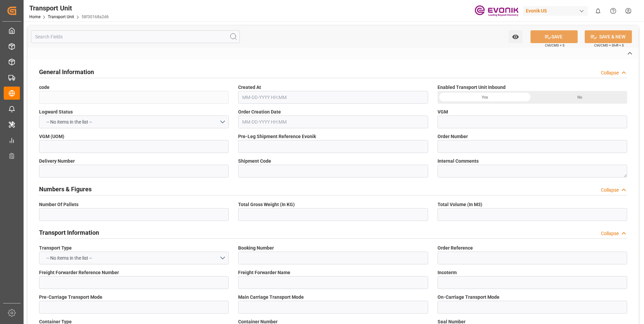
type input "58f30168a2d6"
type input "bbf9e6ec1ff8"
type input "ONEY"
type textarea "68008"
type input "[GEOGRAPHIC_DATA]"
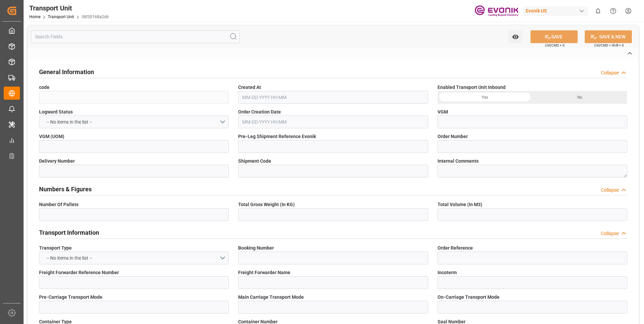
type textarea "130001"
type input "[GEOGRAPHIC_DATA]"
type input "[US_STATE]"
type input "[GEOGRAPHIC_DATA]"
type textarea "No Deliveries found"
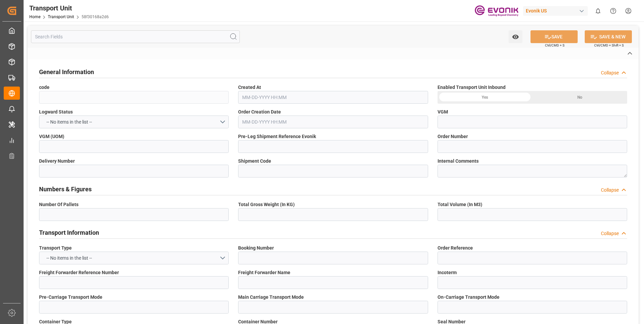
type input "kg"
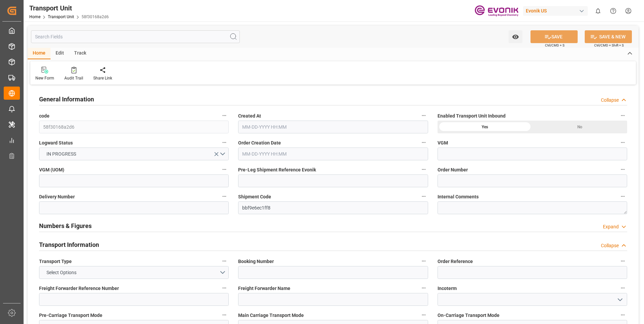
type input "ONE"
type input "Ocean Network Express"
type input "USNYC"
type input "COCTG"
type input "0"
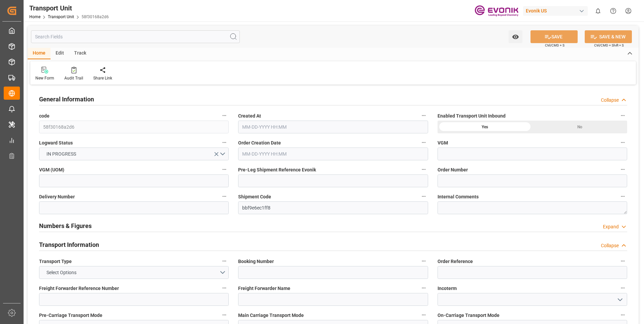
type input "[DATE] 13:11"
type input "[DATE]"
type input "[DATE] 09:30"
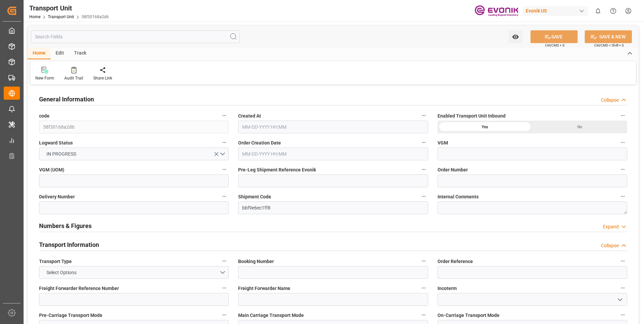
type input "[DATE] 09:30"
click input "text"
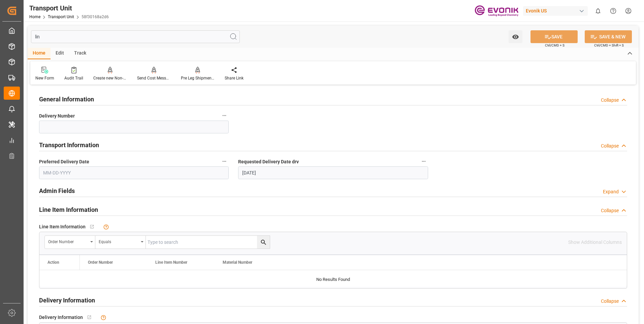
type input "line"
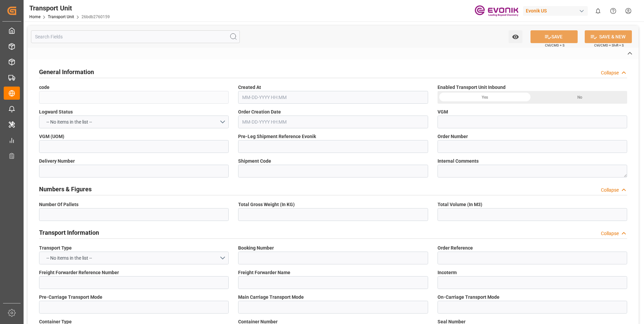
type input "26bdb2760159"
type input "bbf9e6ec1ff8"
type input "ONEY"
type textarea "68008"
type input "[GEOGRAPHIC_DATA]"
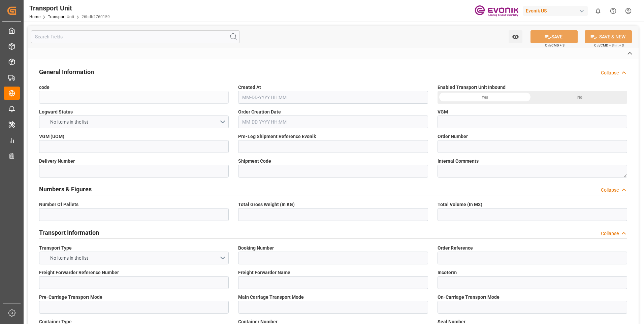
type textarea "130001"
type input "[GEOGRAPHIC_DATA]"
type input "[US_STATE]"
type input "[GEOGRAPHIC_DATA]"
type textarea "No Deliveries found"
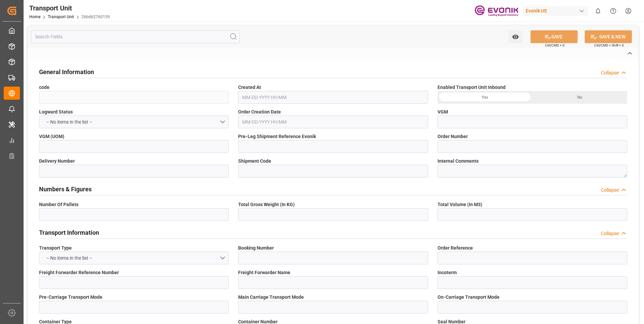
type input "kg"
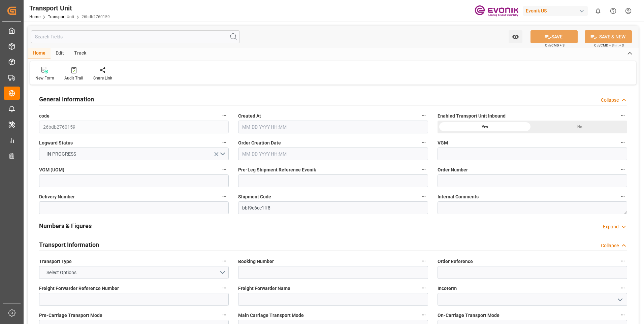
type input "ONE"
type input "Ocean Network Express"
type input "USNYC"
type input "COCTG"
type input "0"
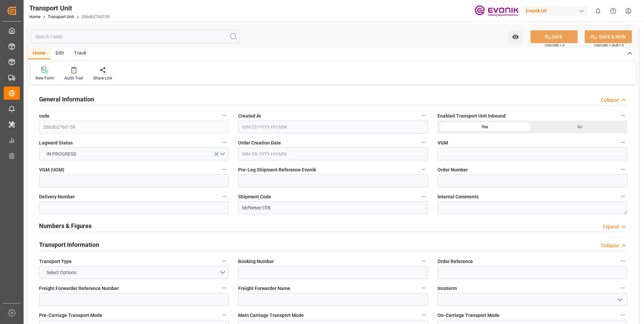
type input "[DATE] 13:11"
type input "[DATE]"
type input "[DATE] 09:30"
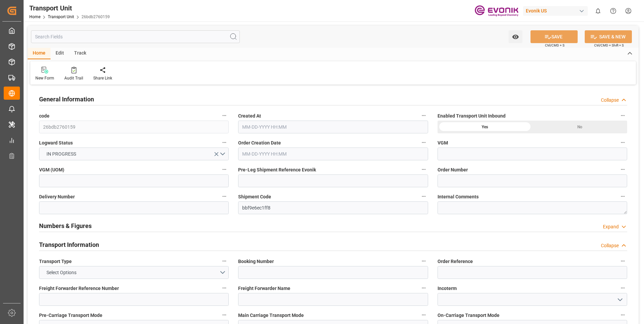
type input "[DATE] 09:30"
click at [136, 41] on input "text" at bounding box center [135, 36] width 209 height 13
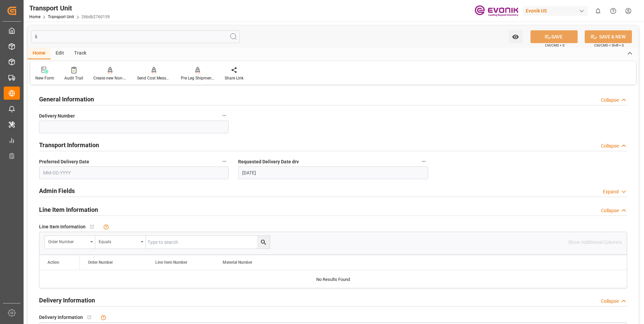
type input "li"
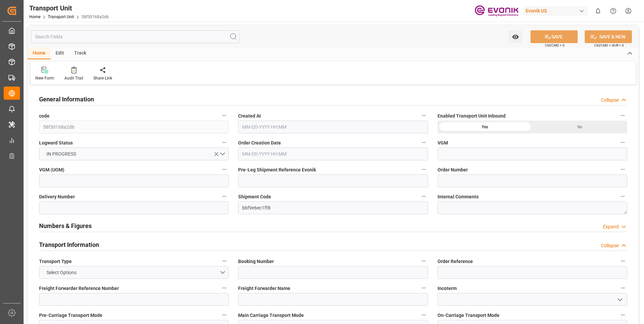
type input "ONE"
type input "Ocean Network Express"
type input "USNYC"
type input "COCTG"
type input "0"
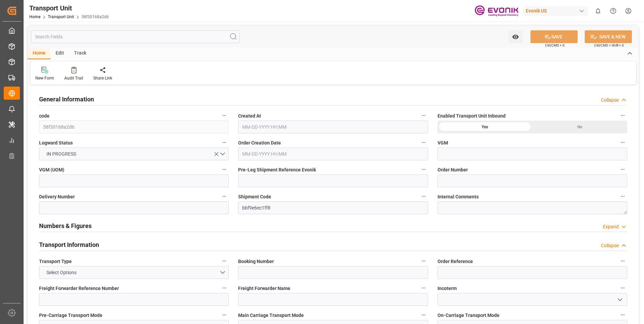
type input "[DATE] 13:11"
type input "[DATE]"
type input "[DATE] 09:30"
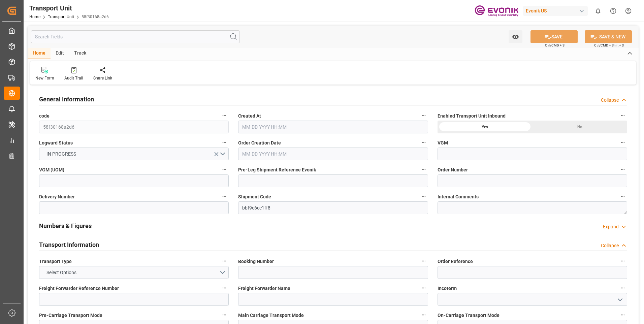
type input "[DATE] 09:30"
click at [105, 38] on input "text" at bounding box center [135, 36] width 209 height 13
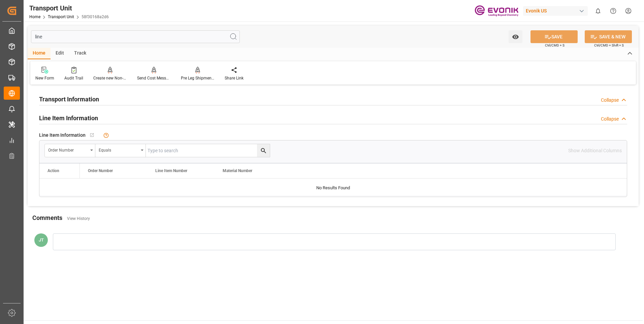
type input "line"
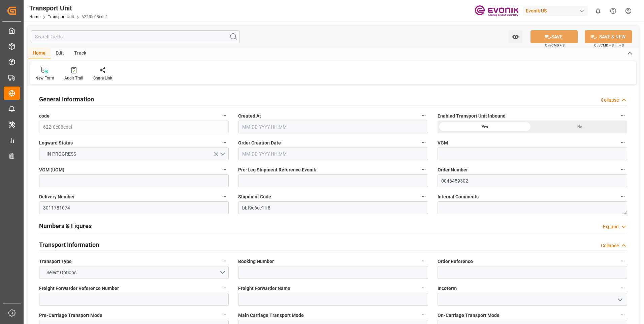
type input "ONE"
type input "Ocean Network Express"
type input "USNYC"
type input "COCTG"
type input "20540"
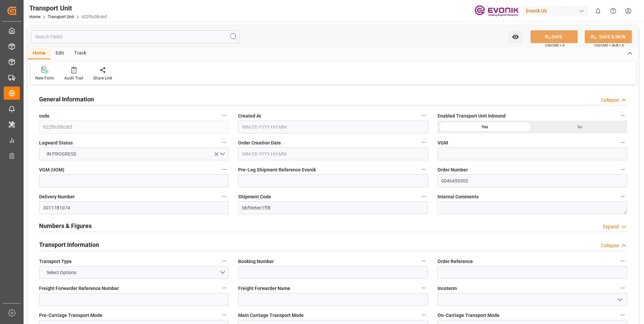
type input "[DATE] 13:11"
type input "[DATE]"
type input "[DATE] 09:30"
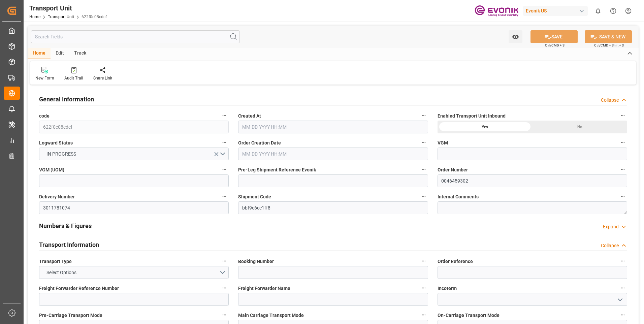
type input "[DATE] 09:30"
click at [93, 36] on input "text" at bounding box center [135, 36] width 209 height 13
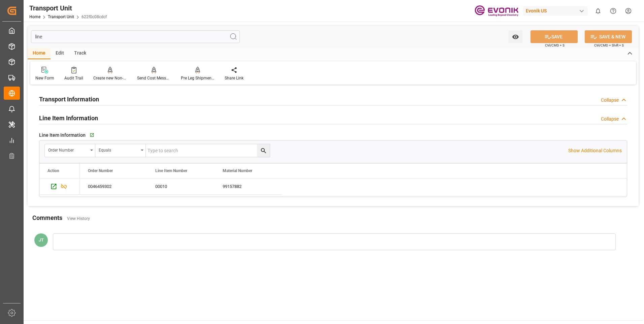
type input "line"
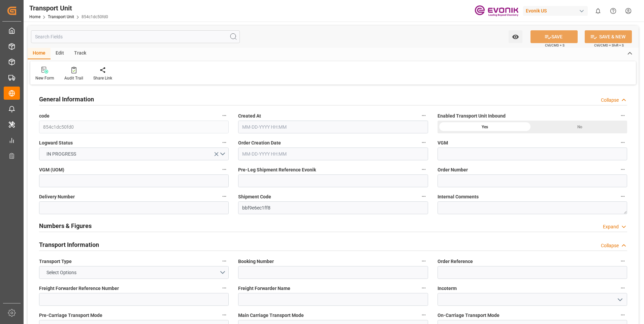
type input "ONE"
type input "Ocean Network Express"
type input "USNYC"
type input "COCTG"
type input "0"
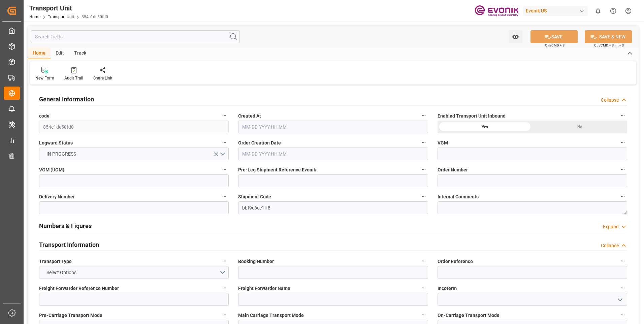
type input "[DATE] 13:11"
type input "[DATE]"
type input "[DATE] 09:30"
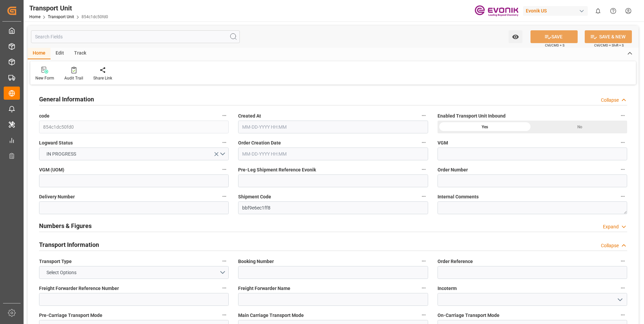
type input "[DATE] 09:30"
click at [177, 37] on input "text" at bounding box center [135, 36] width 209 height 13
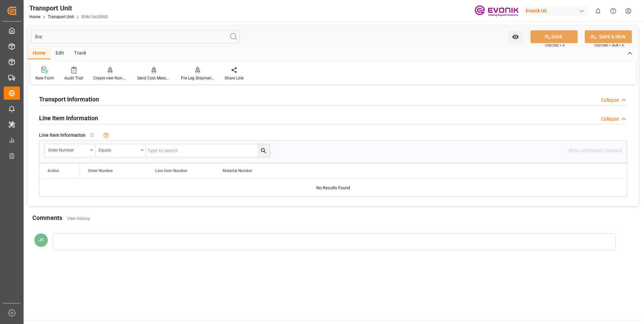
type input "line"
